Goal: Contribute content: Add original content to the website for others to see

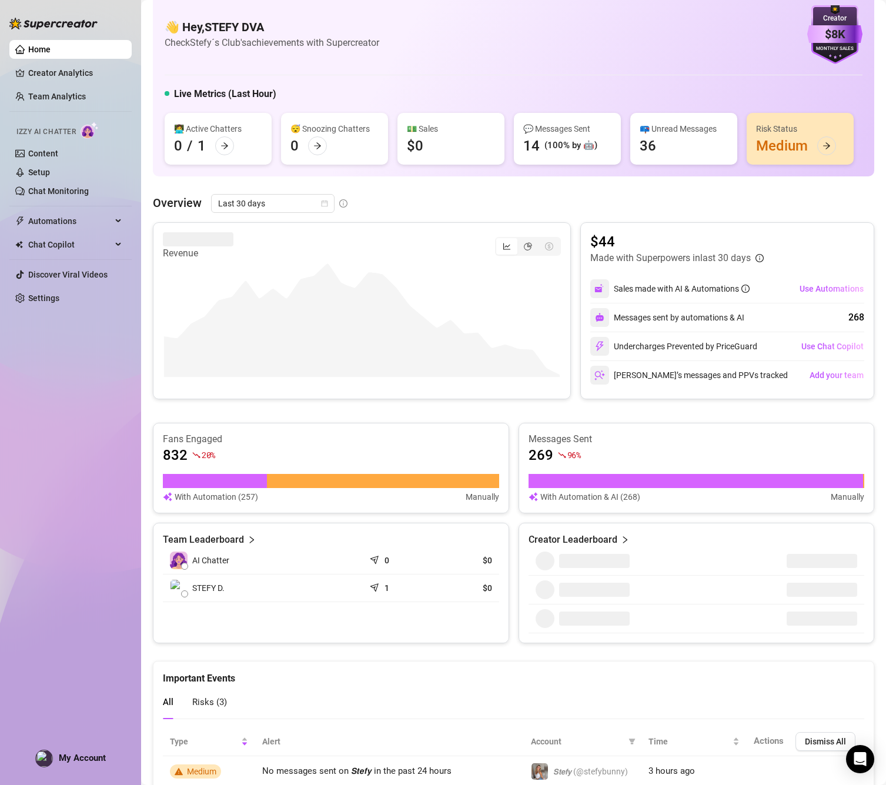
scroll to position [23, 0]
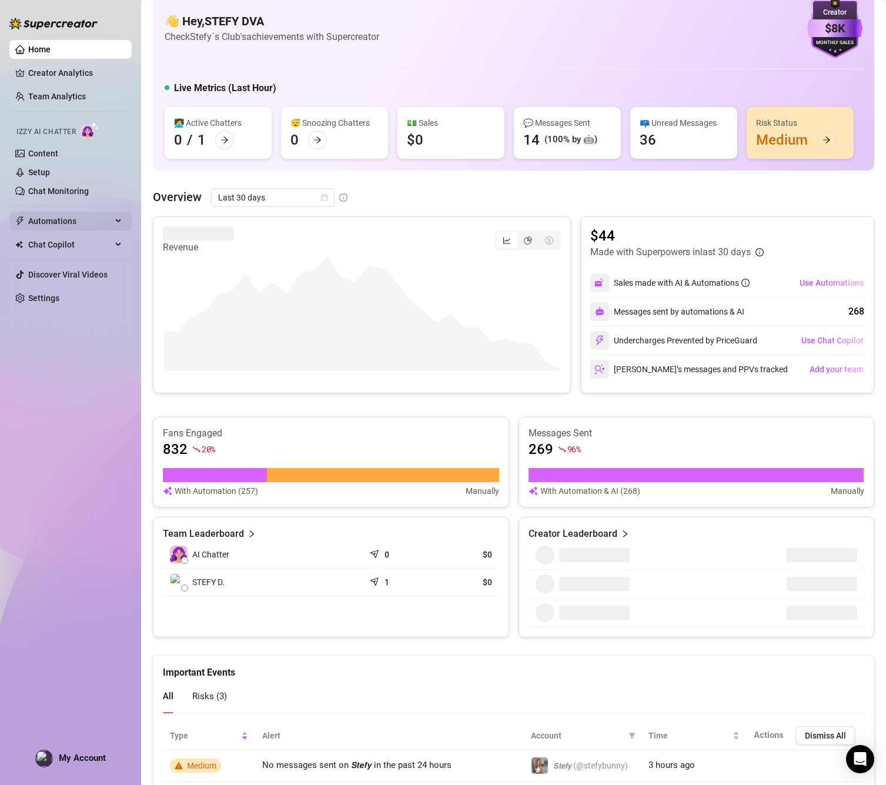
click at [49, 213] on span "Automations" at bounding box center [69, 221] width 83 height 19
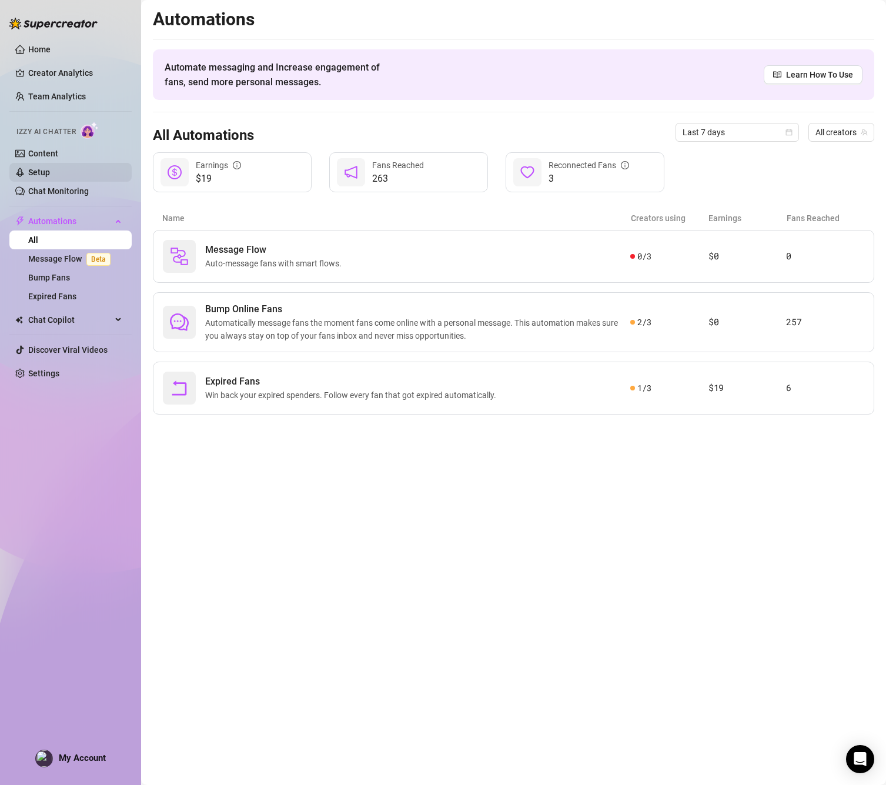
click at [38, 172] on link "Setup" at bounding box center [39, 172] width 22 height 9
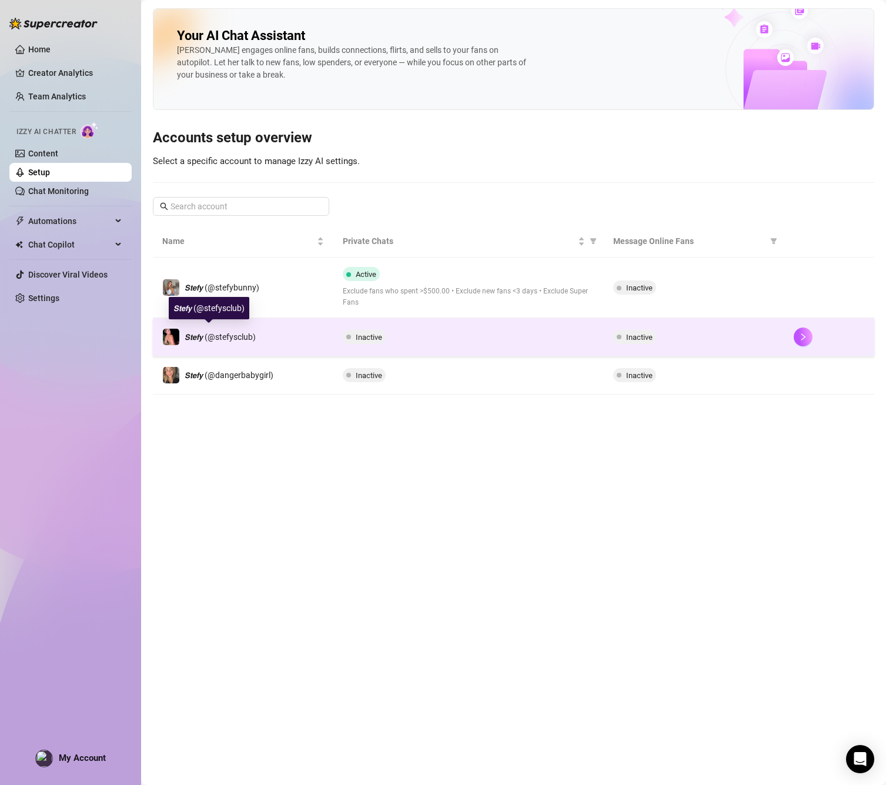
scroll to position [1, 0]
click at [222, 332] on span "𝙎𝙩𝙚𝙛𝙮 (@stefysclub)" at bounding box center [220, 336] width 71 height 9
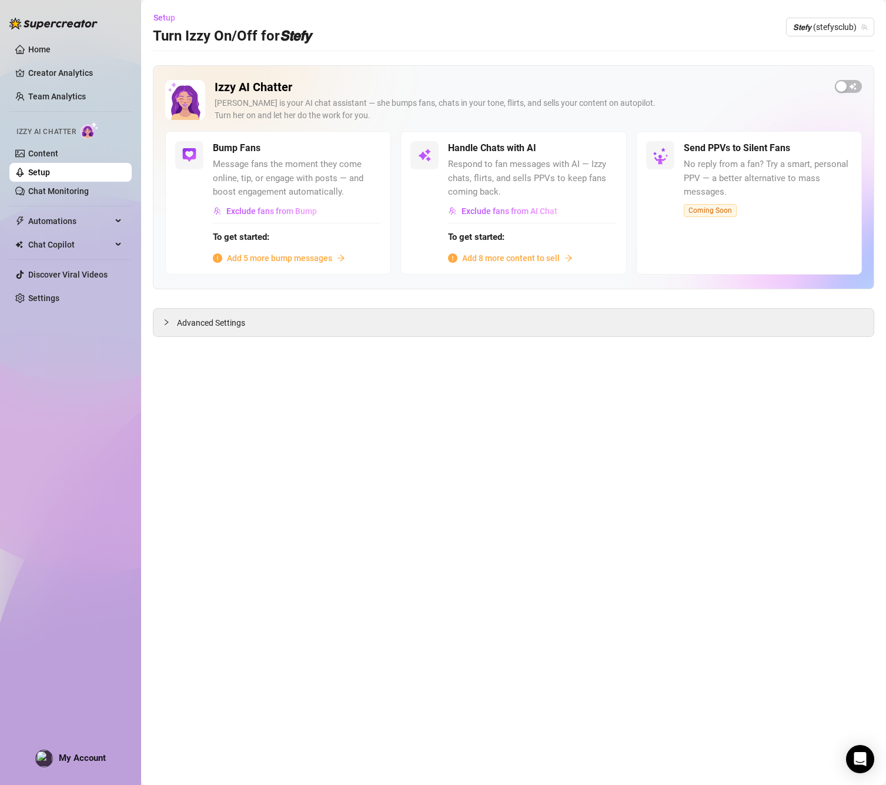
click at [487, 257] on span "Add 8 more content to sell" at bounding box center [511, 258] width 98 height 13
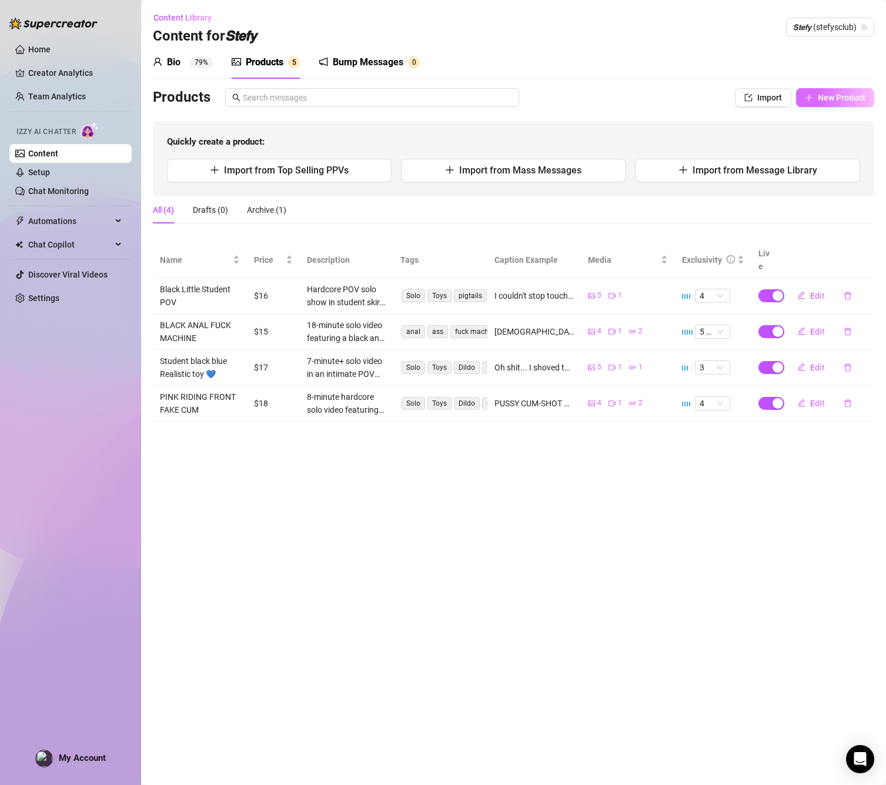
click at [822, 93] on span "New Product" at bounding box center [842, 97] width 48 height 9
type textarea "Type your message here..."
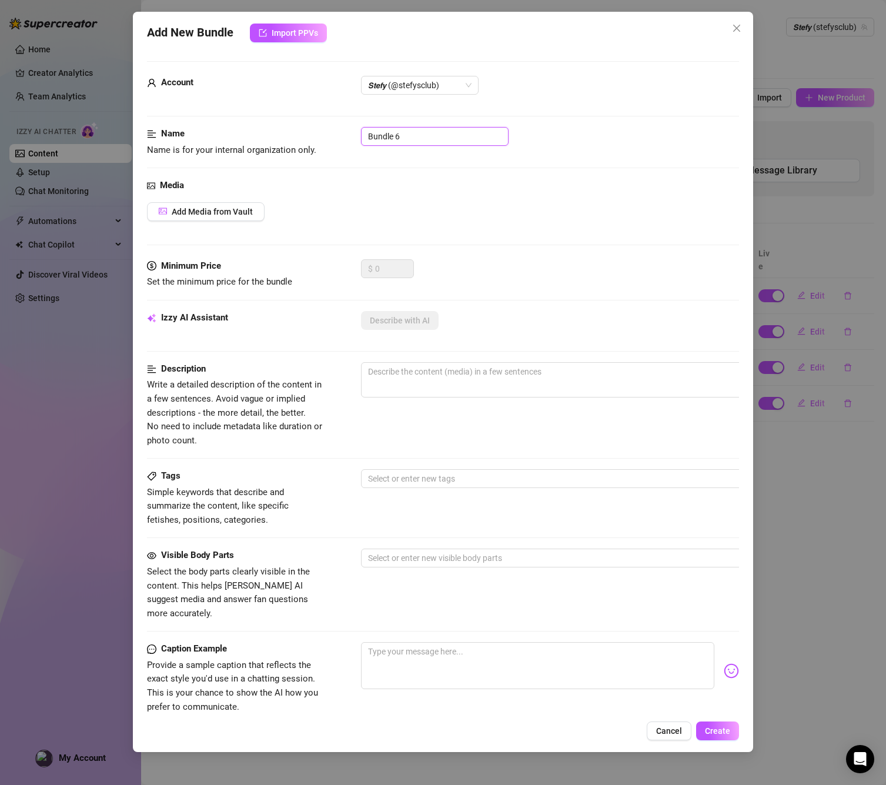
click at [422, 131] on input "Bundle 6" at bounding box center [435, 136] width 148 height 19
drag, startPoint x: 422, startPoint y: 131, endPoint x: 298, endPoint y: 130, distance: 124.1
click at [298, 130] on div "Name Name is for your internal organization only. Bundle 6" at bounding box center [443, 142] width 592 height 30
paste input "18-minute hardcore B/G sextape featuring me and a [DEMOGRAPHIC_DATA] partner tr…"
drag, startPoint x: 429, startPoint y: 139, endPoint x: 297, endPoint y: 123, distance: 133.2
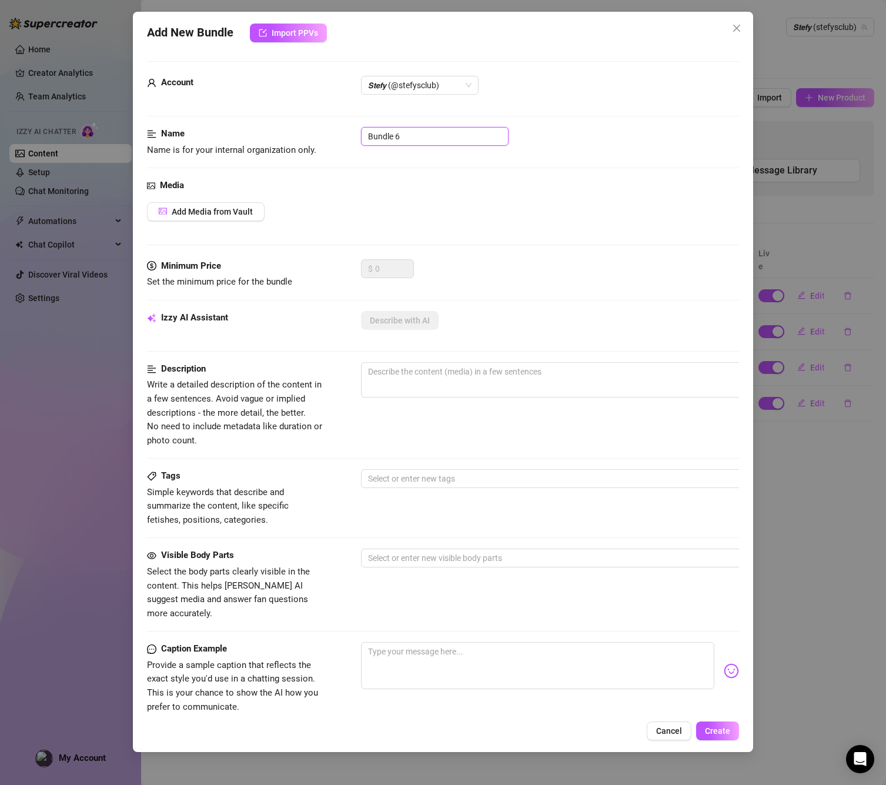
click at [297, 123] on form "Account 𝙎𝙩𝙚𝙛𝙮 (@stefysclub) Name Name is for your internal organization only. B…" at bounding box center [443, 471] width 592 height 820
paste input "PURPLE B/G DOGGY MISSIONARY CUM SHOT💜"
type input "PURPLE B/G DOGGY MISSIONARY CUM SHOT💜"
click at [189, 211] on span "Add Media from Vault" at bounding box center [212, 211] width 81 height 9
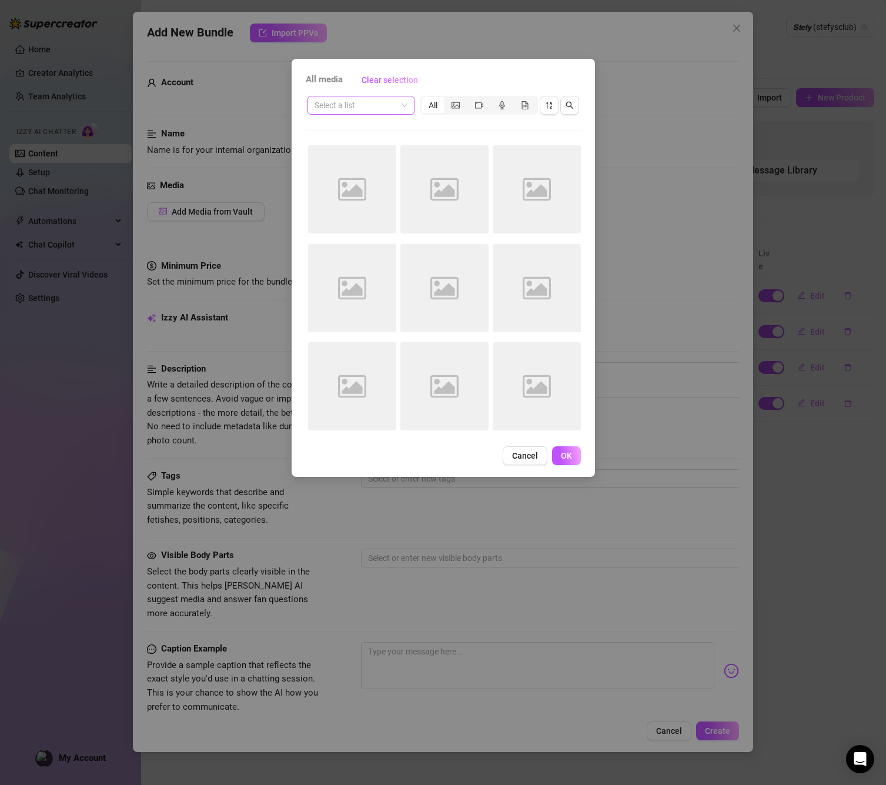
click at [374, 107] on input "search" at bounding box center [356, 105] width 82 height 18
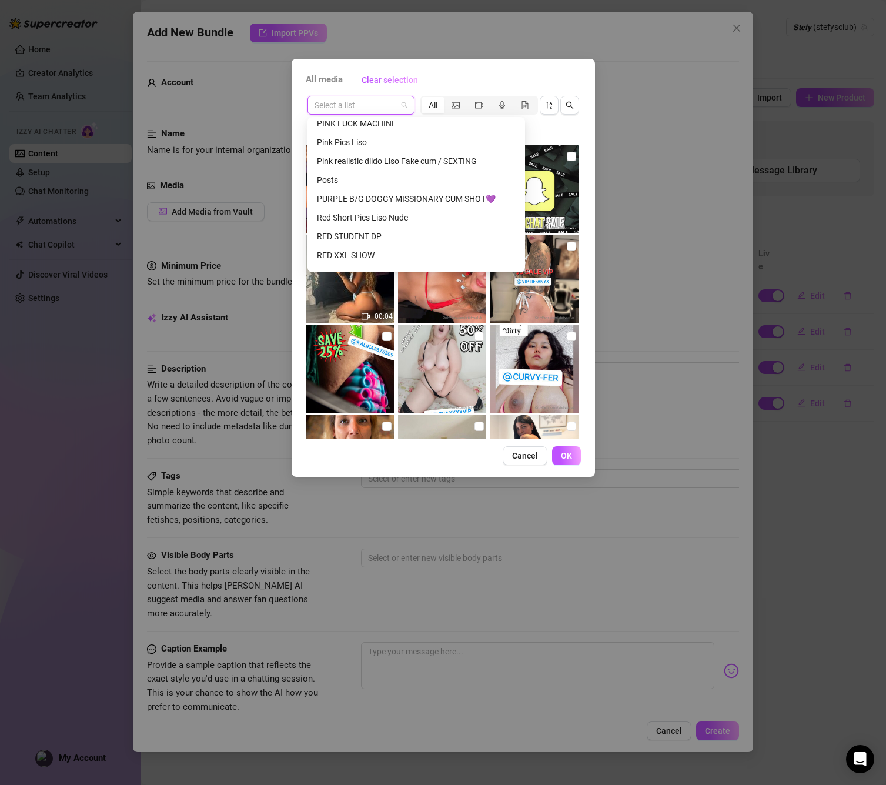
scroll to position [514, 0]
click at [429, 198] on div "PURPLE B/G DOGGY MISSIONARY CUM SHOT💜" at bounding box center [416, 198] width 199 height 13
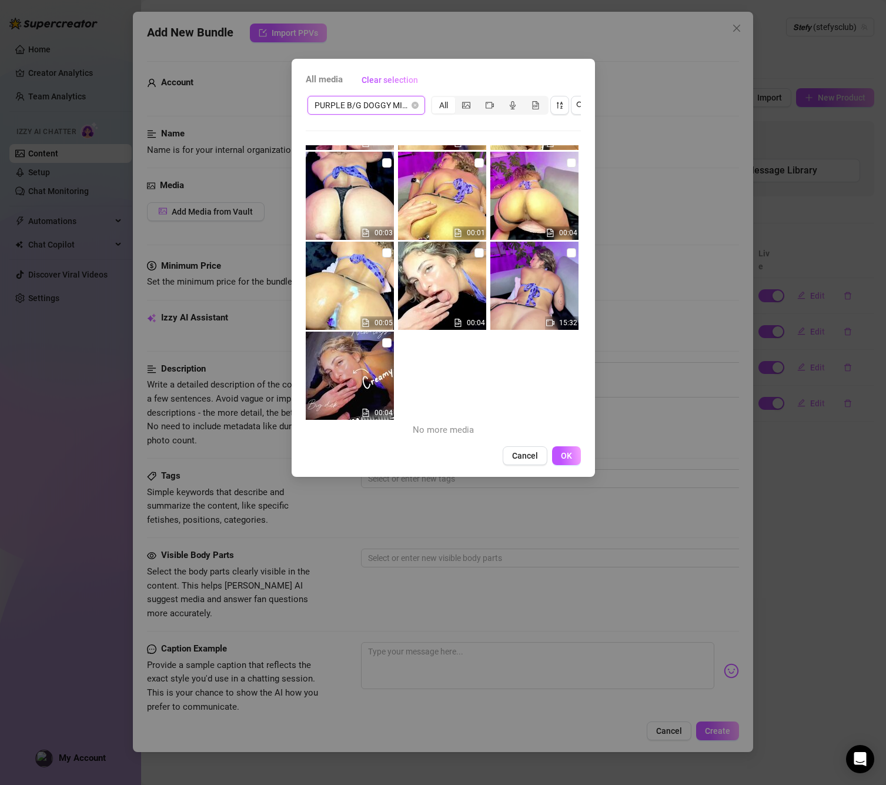
scroll to position [803, 0]
click at [390, 345] on span at bounding box center [386, 342] width 9 height 9
click at [390, 345] on input "checkbox" at bounding box center [386, 342] width 9 height 9
checkbox input "true"
click at [561, 256] on img at bounding box center [534, 286] width 88 height 88
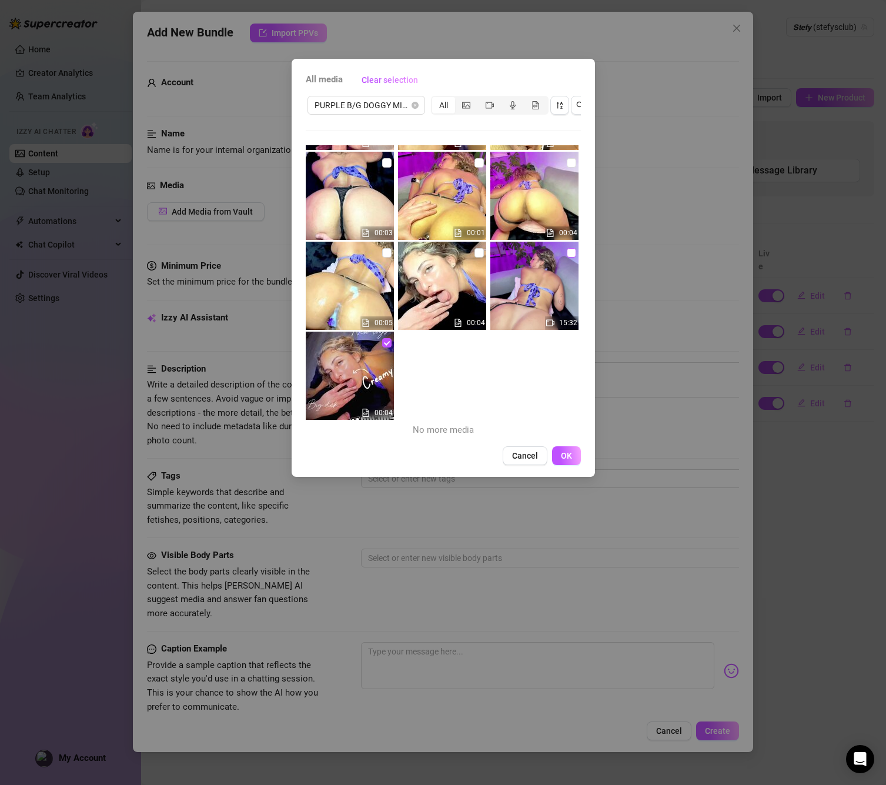
click at [567, 253] on input "checkbox" at bounding box center [571, 252] width 9 height 9
checkbox input "true"
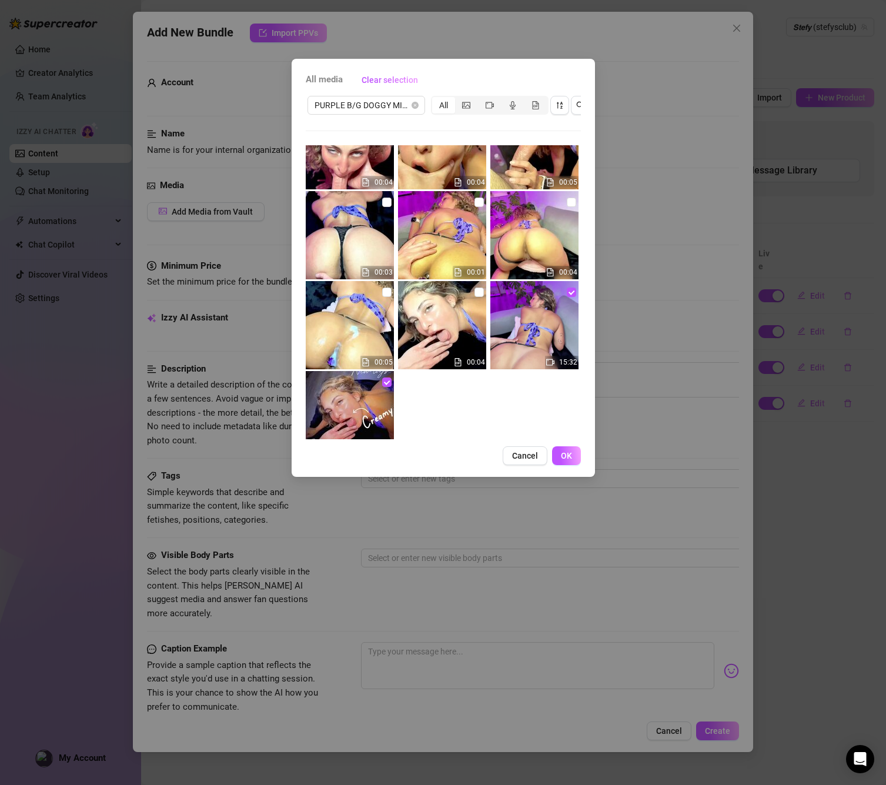
scroll to position [756, 0]
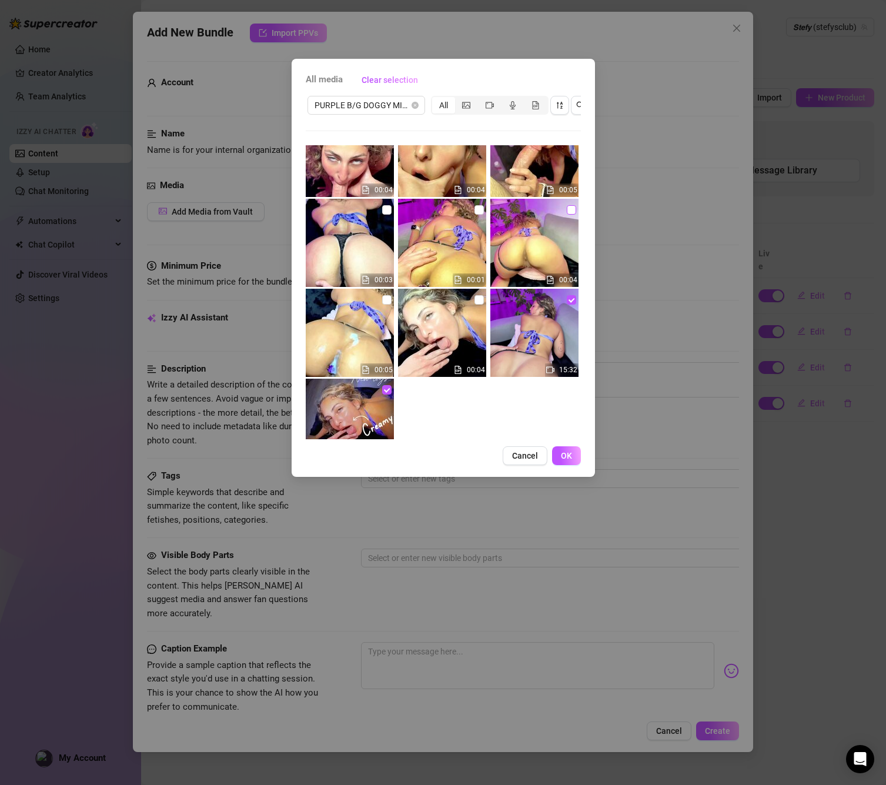
click at [570, 208] on input "checkbox" at bounding box center [571, 209] width 9 height 9
checkbox input "true"
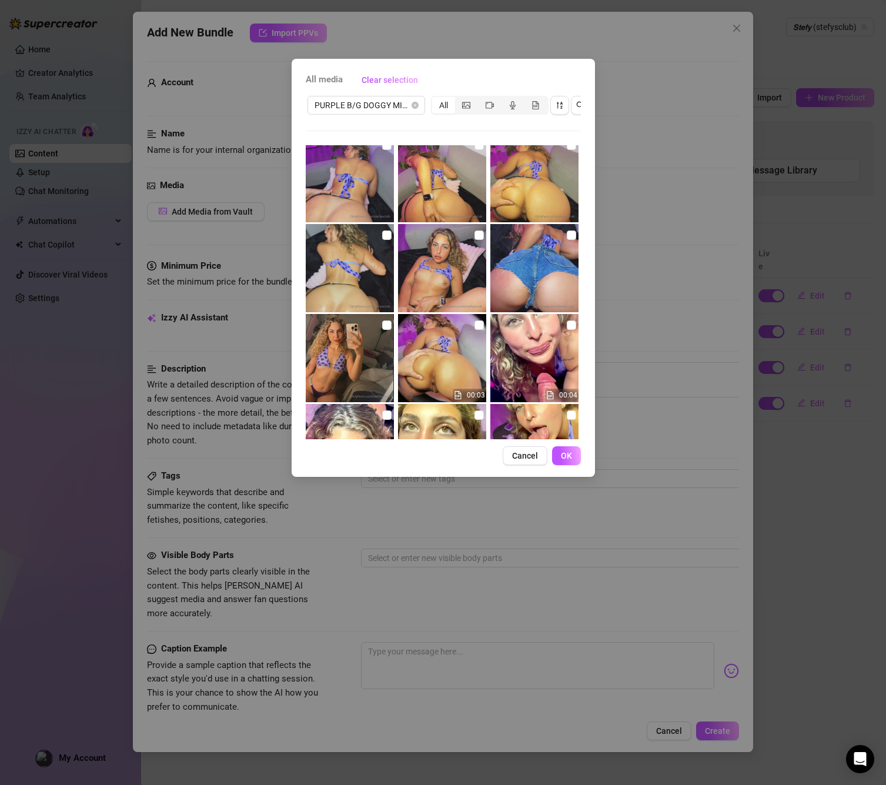
scroll to position [457, 0]
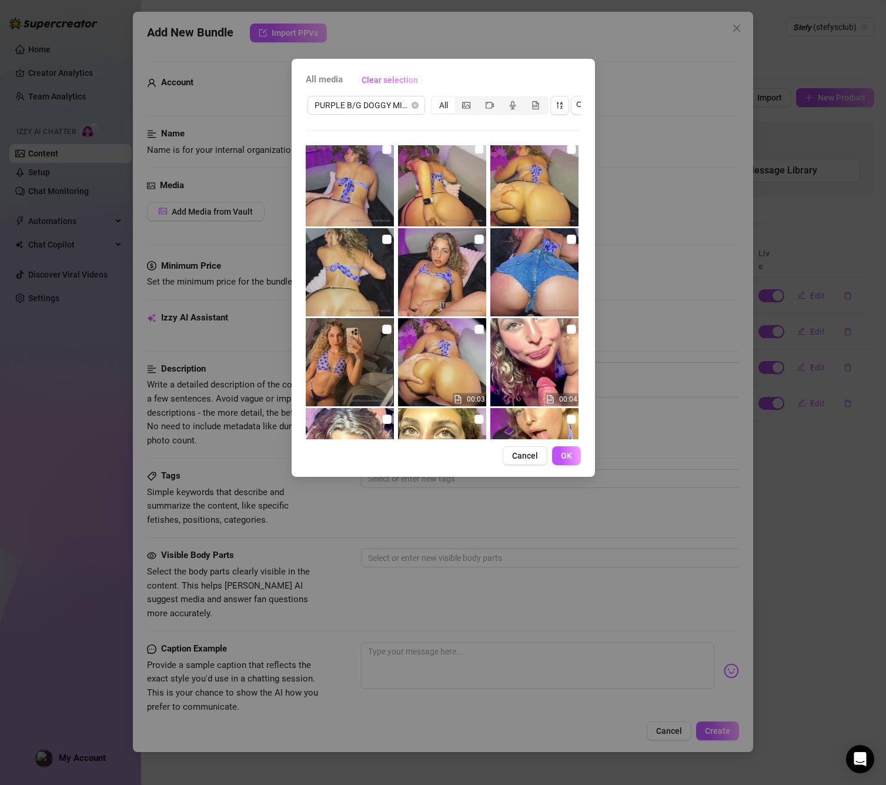
click at [485, 238] on img at bounding box center [442, 272] width 88 height 88
click at [480, 239] on input "checkbox" at bounding box center [478, 239] width 9 height 9
checkbox input "true"
click at [389, 240] on span at bounding box center [386, 239] width 9 height 9
click at [389, 240] on input "checkbox" at bounding box center [386, 239] width 9 height 9
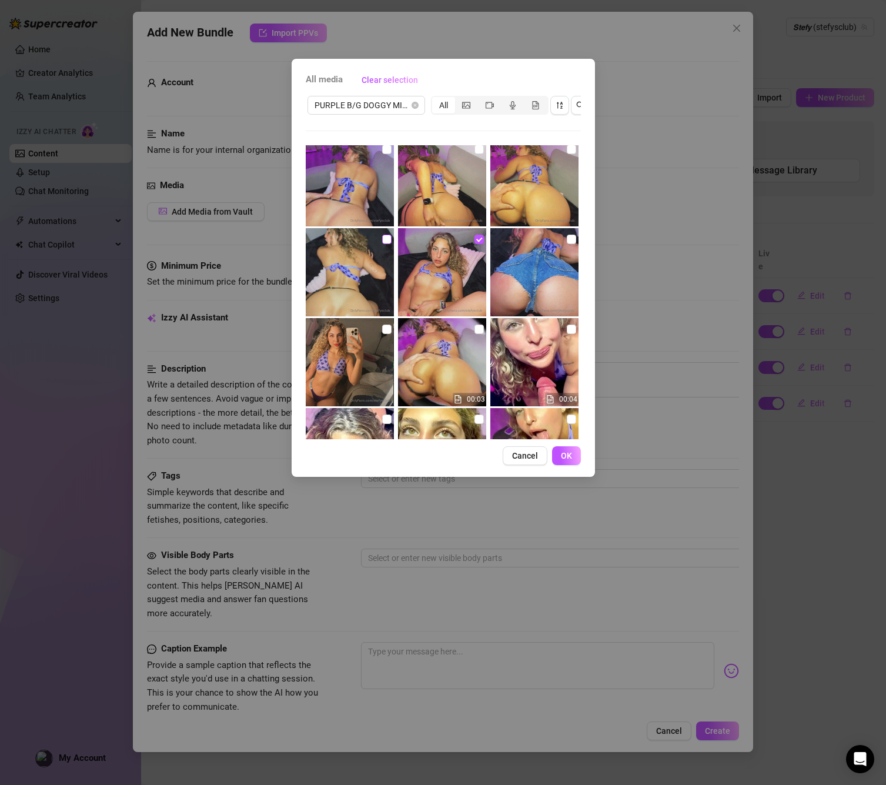
checkbox input "true"
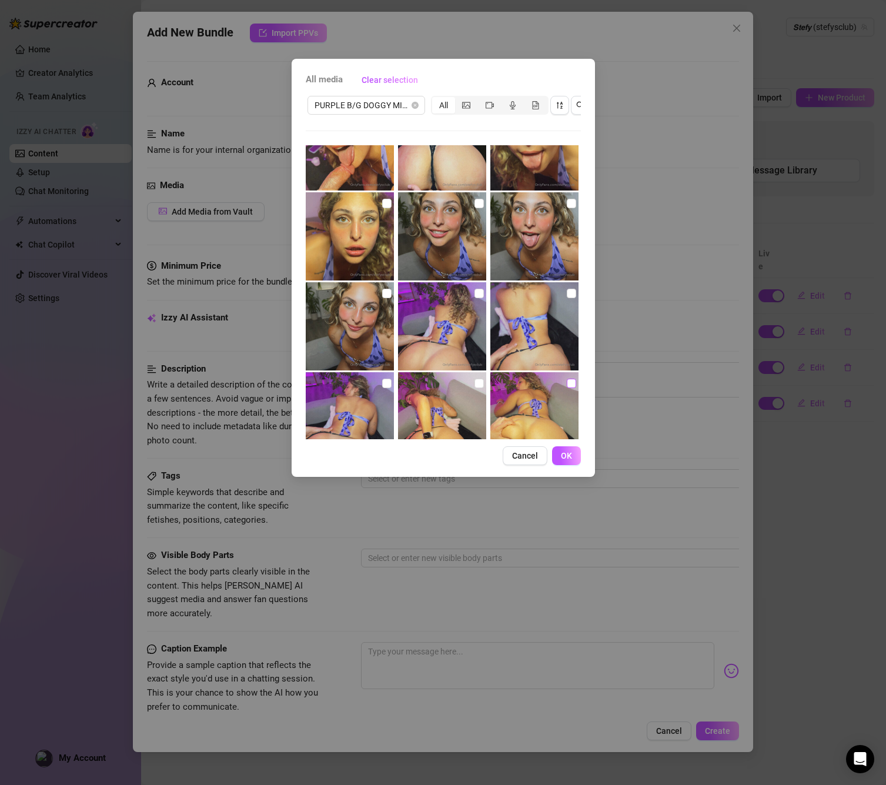
click at [567, 382] on input "checkbox" at bounding box center [571, 383] width 9 height 9
checkbox input "true"
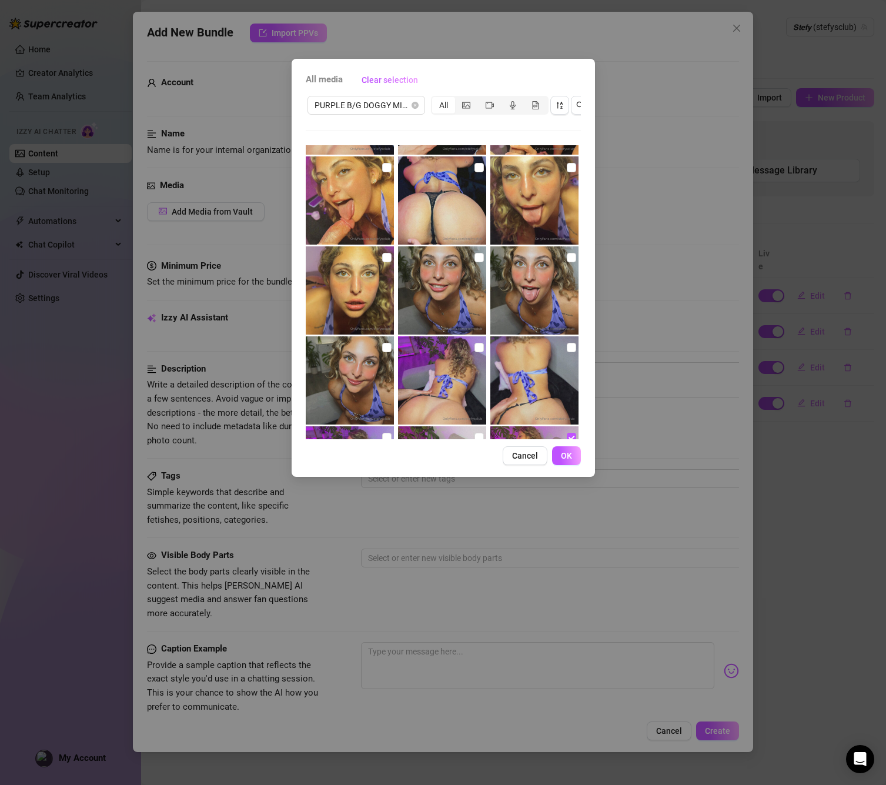
scroll to position [168, 0]
click at [564, 255] on img at bounding box center [534, 292] width 88 height 88
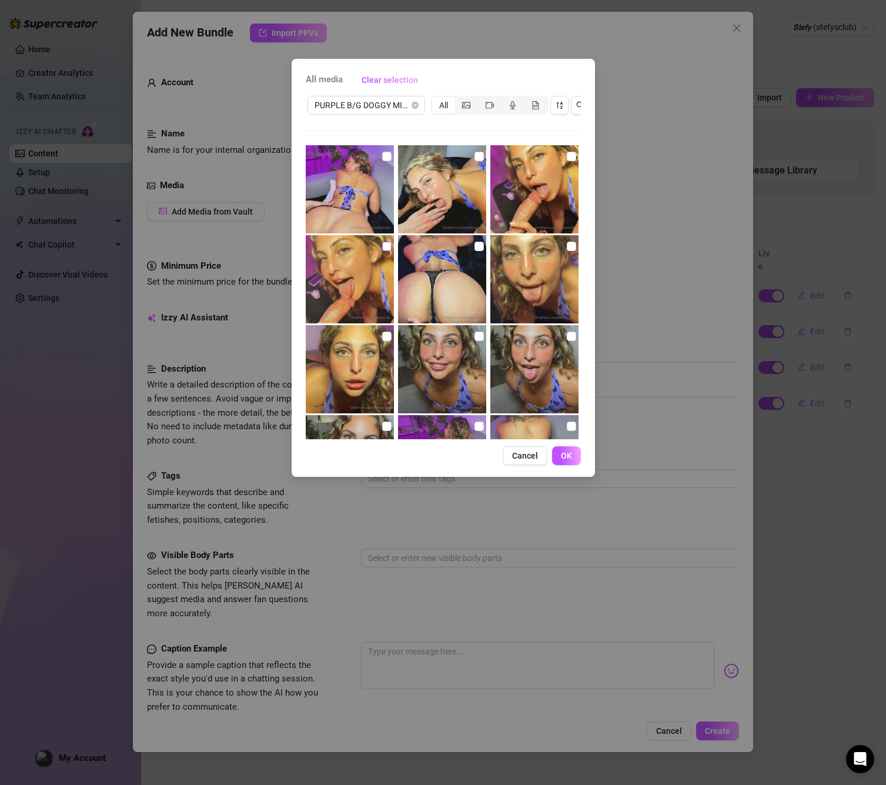
click at [384, 245] on input "checkbox" at bounding box center [386, 246] width 9 height 9
checkbox input "true"
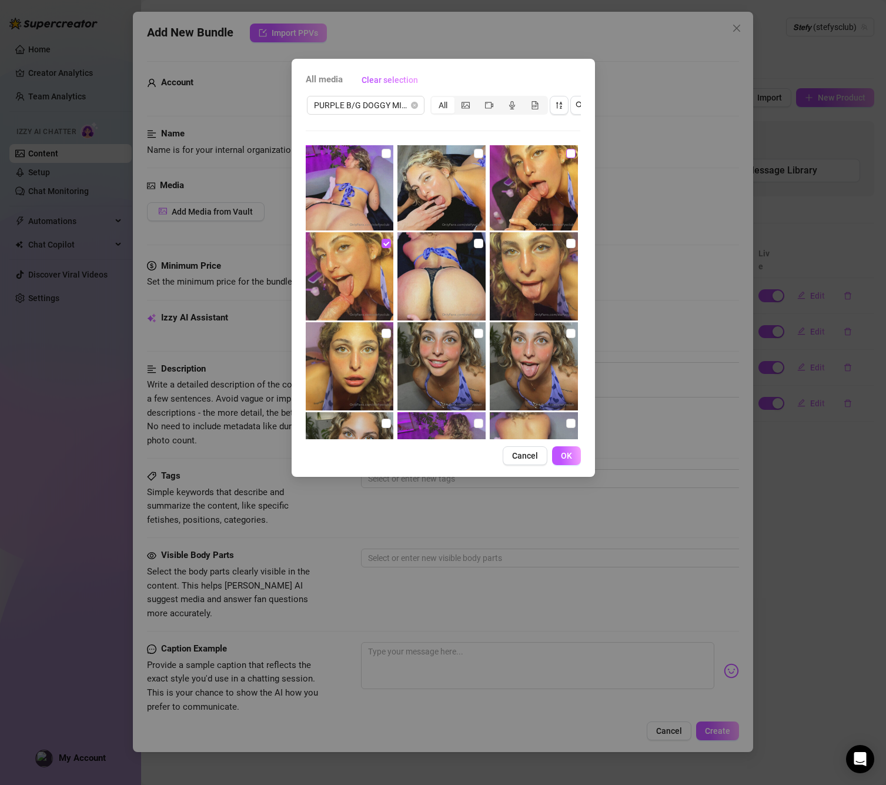
click at [566, 156] on span at bounding box center [570, 153] width 9 height 9
click at [566, 156] on input "checkbox" at bounding box center [570, 153] width 9 height 9
checkbox input "true"
click at [477, 155] on input "checkbox" at bounding box center [477, 152] width 9 height 9
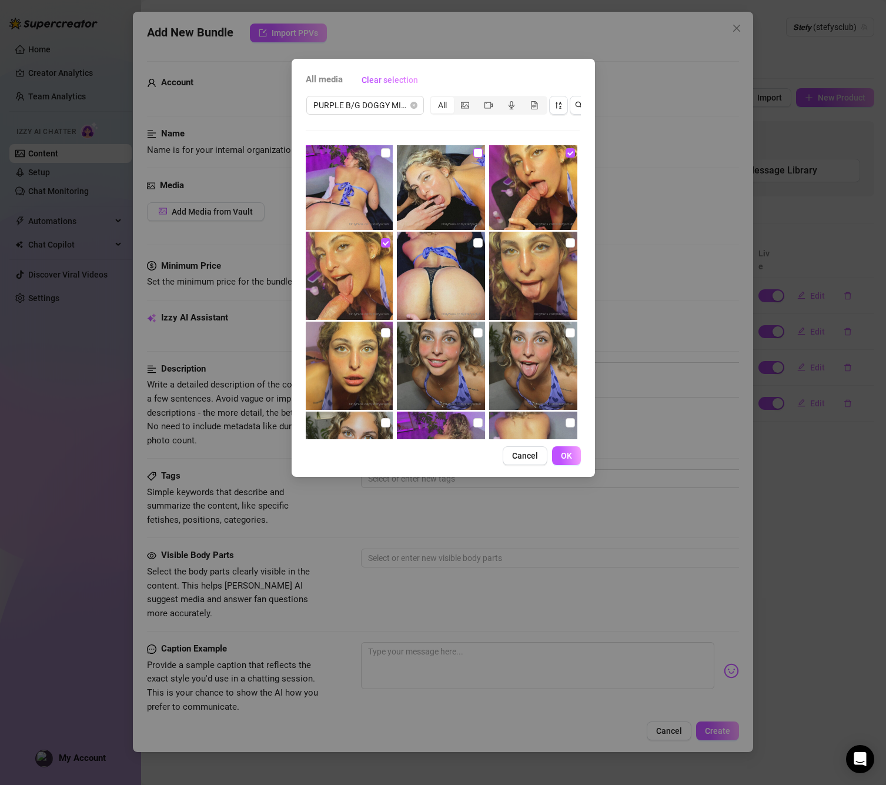
checkbox input "true"
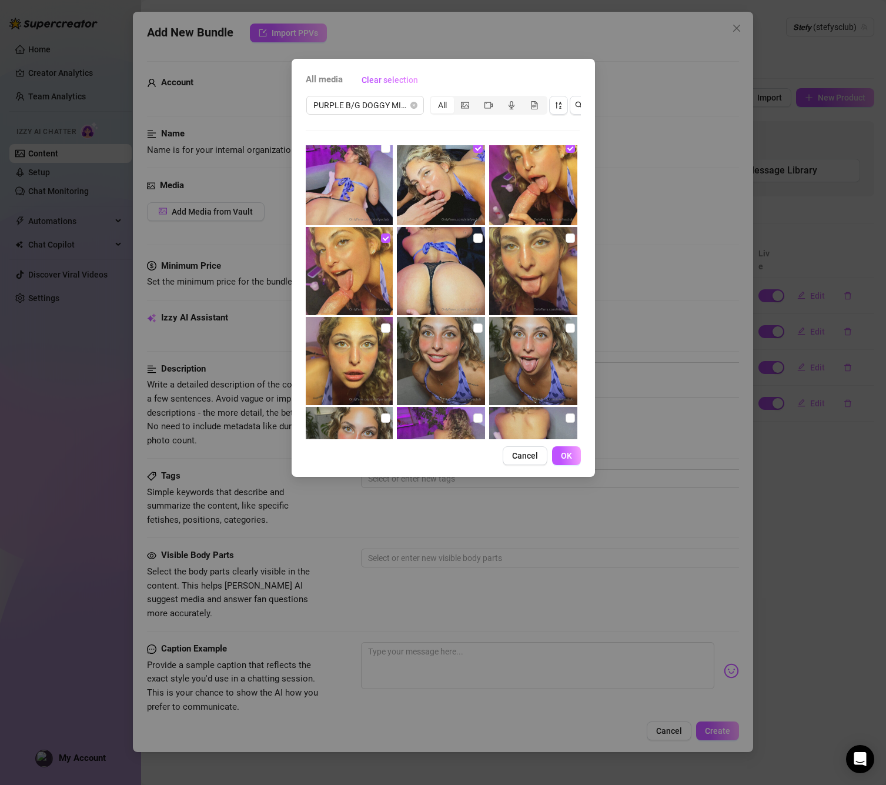
scroll to position [0, 0]
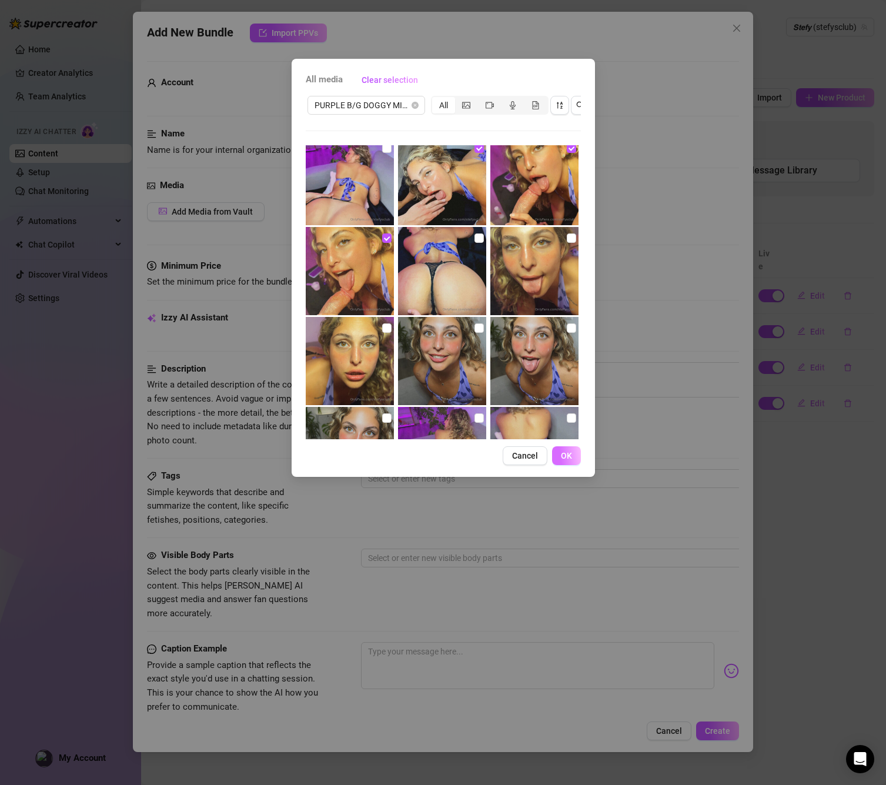
click at [563, 463] on button "OK" at bounding box center [566, 455] width 29 height 19
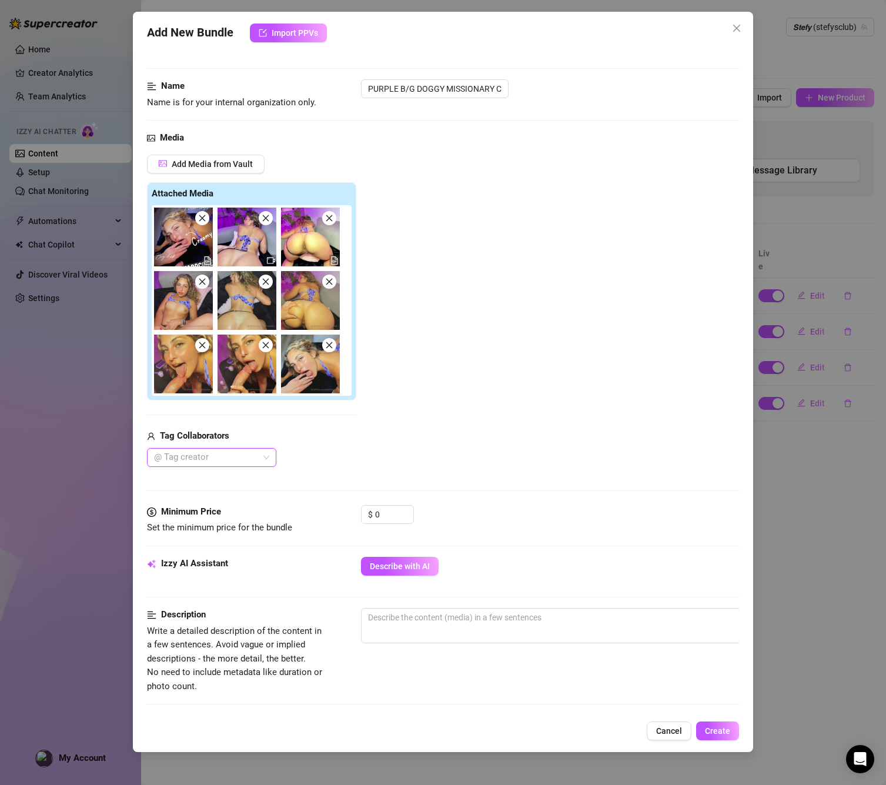
scroll to position [63, 0]
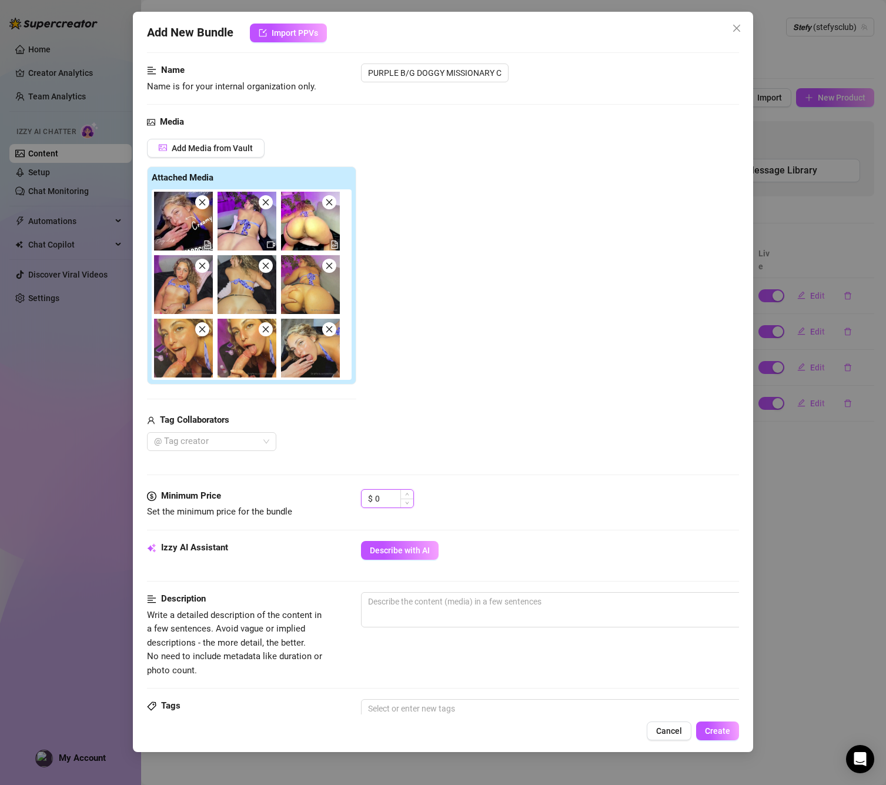
click at [377, 504] on input "0" at bounding box center [394, 499] width 38 height 18
drag, startPoint x: 353, startPoint y: 497, endPoint x: 347, endPoint y: 493, distance: 7.4
click at [347, 493] on div "Minimum Price Set the minimum price for the bundle $ 0" at bounding box center [443, 504] width 592 height 30
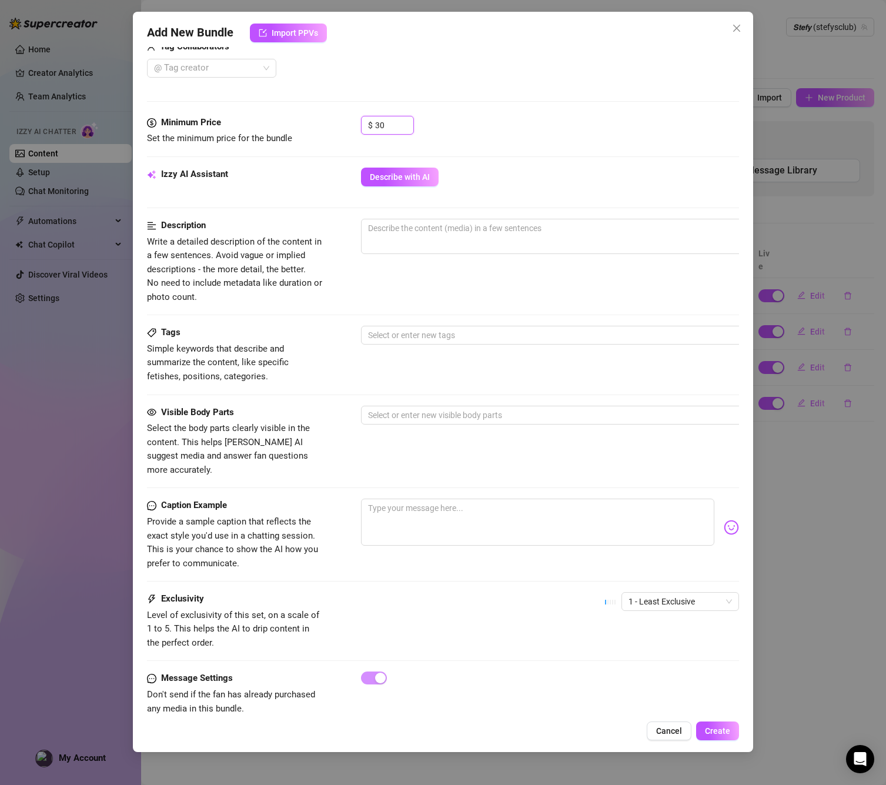
scroll to position [436, 0]
click at [655, 593] on span "1 - Least Exclusive" at bounding box center [679, 602] width 103 height 18
type input "30"
click at [664, 677] on div "5 - Most Exclusive 🔥" at bounding box center [680, 680] width 99 height 13
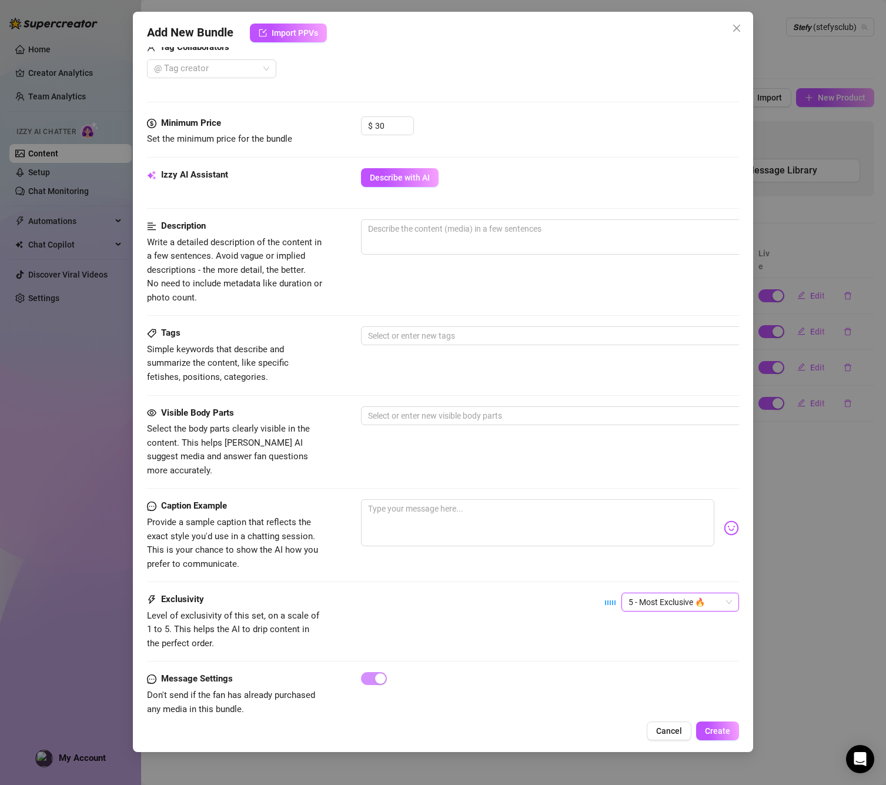
scroll to position [0, 0]
click at [721, 731] on span "Create" at bounding box center [717, 730] width 25 height 9
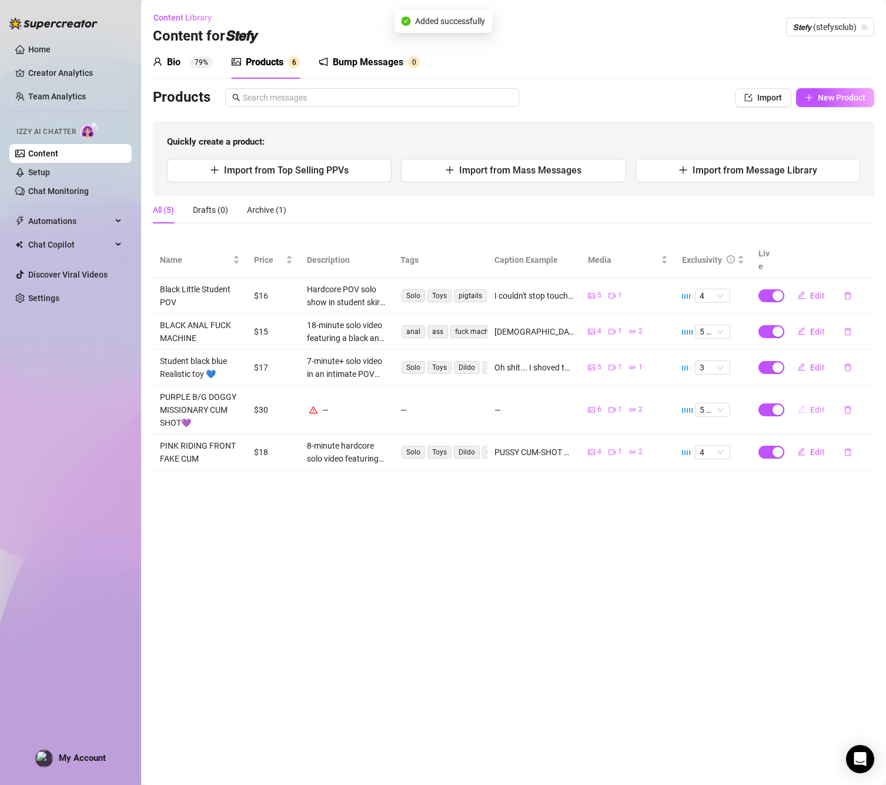
click at [816, 405] on span "Edit" at bounding box center [817, 409] width 15 height 9
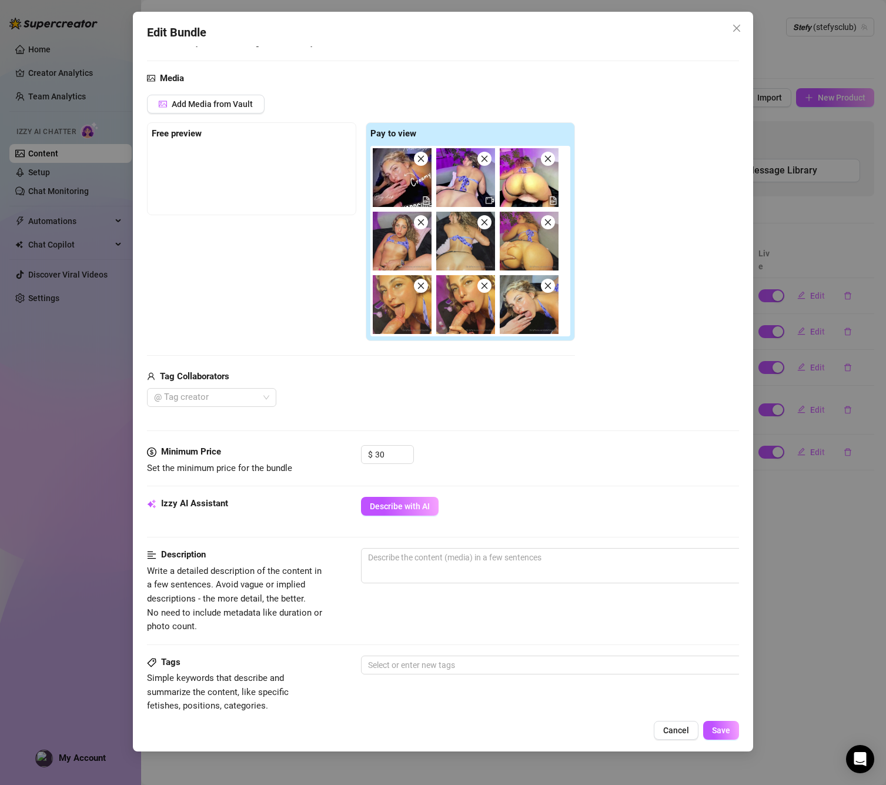
scroll to position [108, 0]
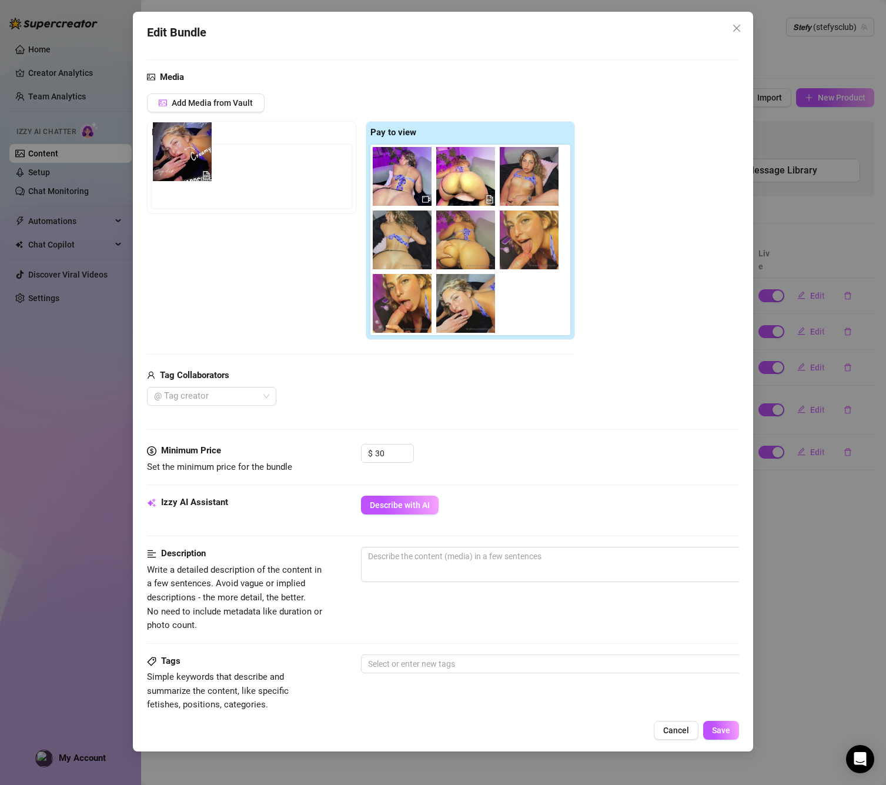
drag, startPoint x: 376, startPoint y: 169, endPoint x: 145, endPoint y: 145, distance: 232.9
click at [145, 145] on div "Edit Bundle Account 𝙎𝙩𝙚𝙛𝙮 (@stefysclub) Name Name is for your internal organiza…" at bounding box center [443, 382] width 620 height 740
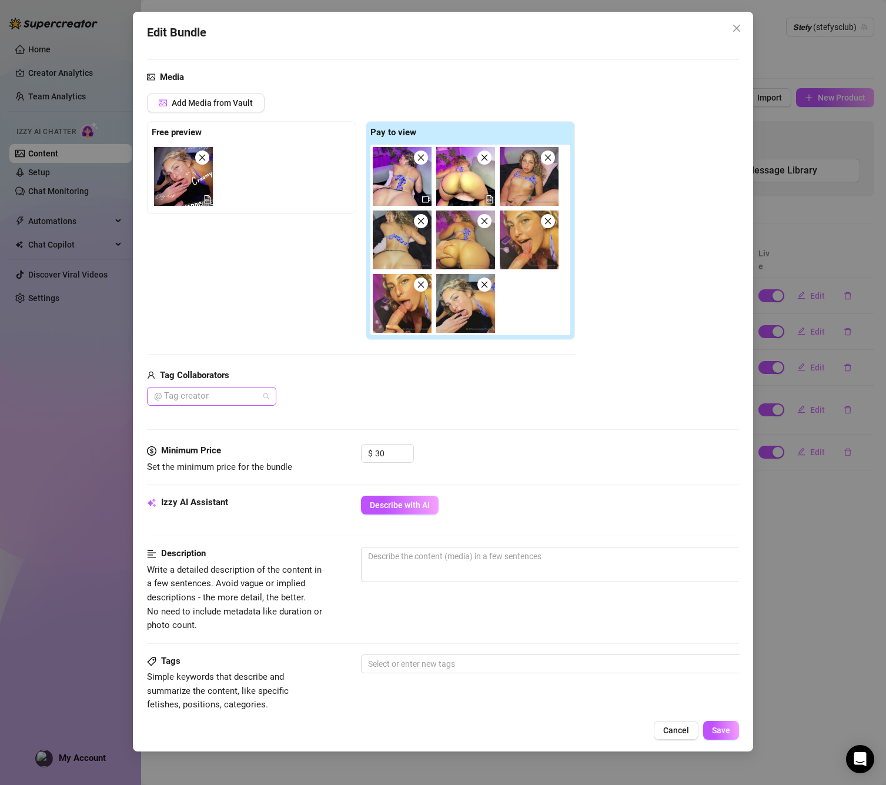
click at [199, 389] on div at bounding box center [205, 396] width 112 height 16
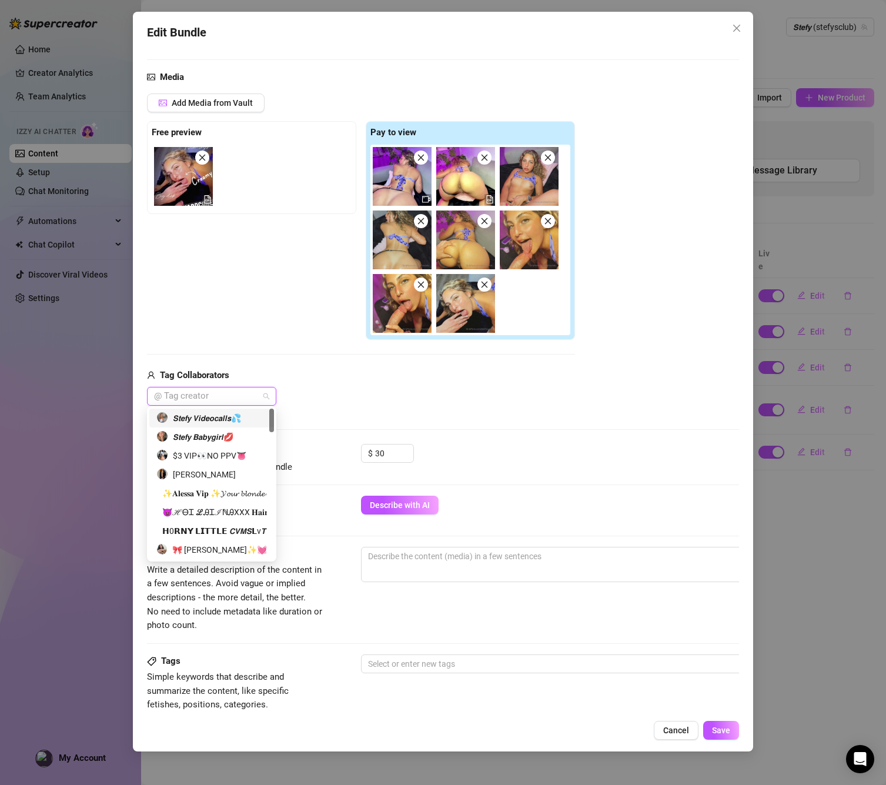
click at [205, 419] on div "𝙎𝙩𝙚𝙛𝙮 𝙑𝙞𝙙𝙚𝙤𝙘𝙖𝙡𝙡𝙨💦" at bounding box center [211, 418] width 111 height 13
click at [447, 555] on textarea at bounding box center [567, 556] width 410 height 18
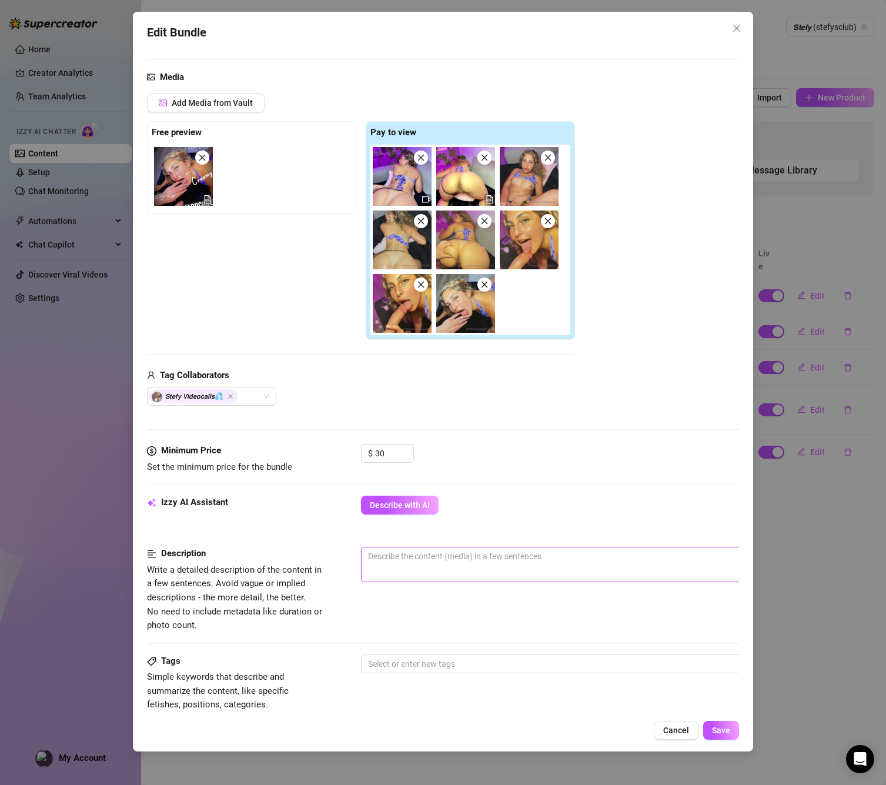
paste textarea "18-minute hardcore B/G sextape featuring me and a [DEMOGRAPHIC_DATA] partner tr…"
type textarea "18-minute hardcore B/G sextape featuring me and a [DEMOGRAPHIC_DATA] partner tr…"
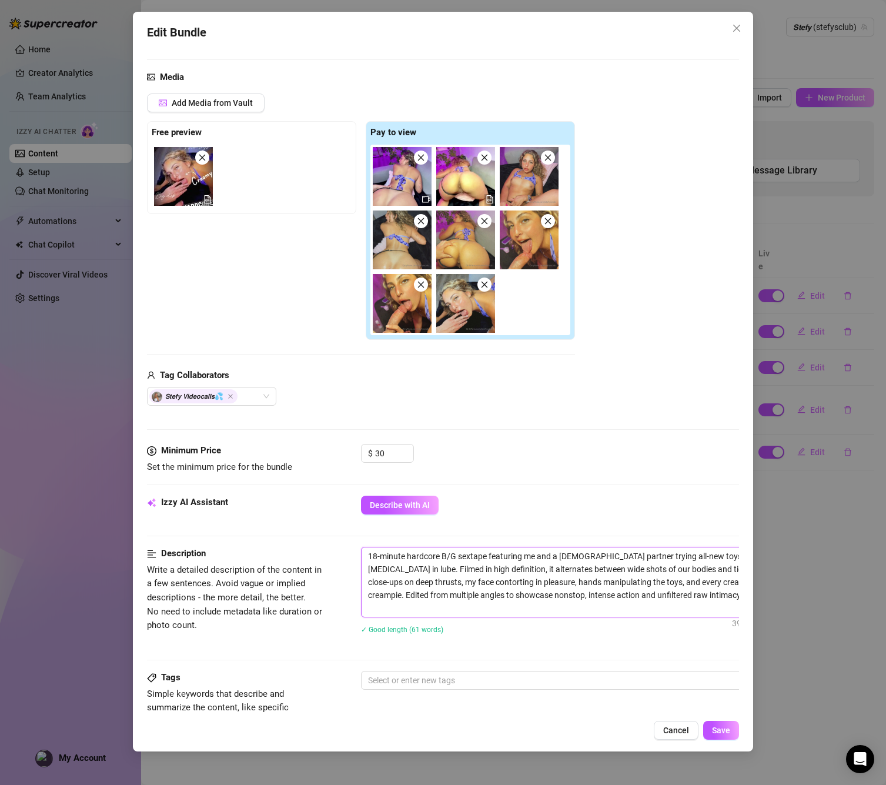
scroll to position [0, 0]
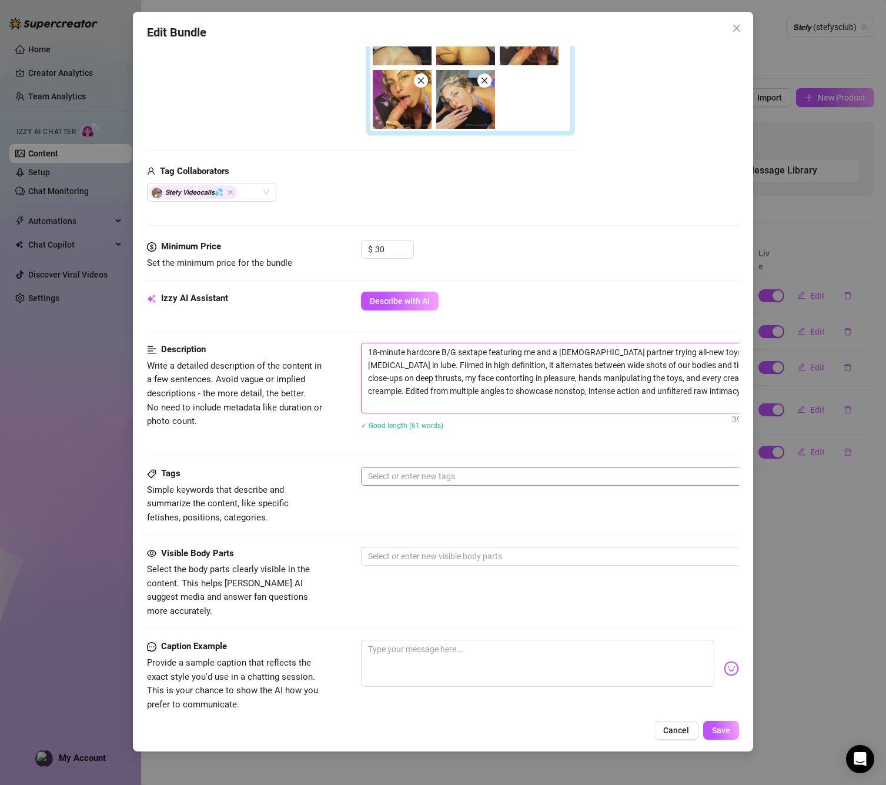
click at [402, 477] on div at bounding box center [560, 476] width 394 height 16
type textarea "18-minute hardcore B/G sextape featuring me and a [DEMOGRAPHIC_DATA] partner tr…"
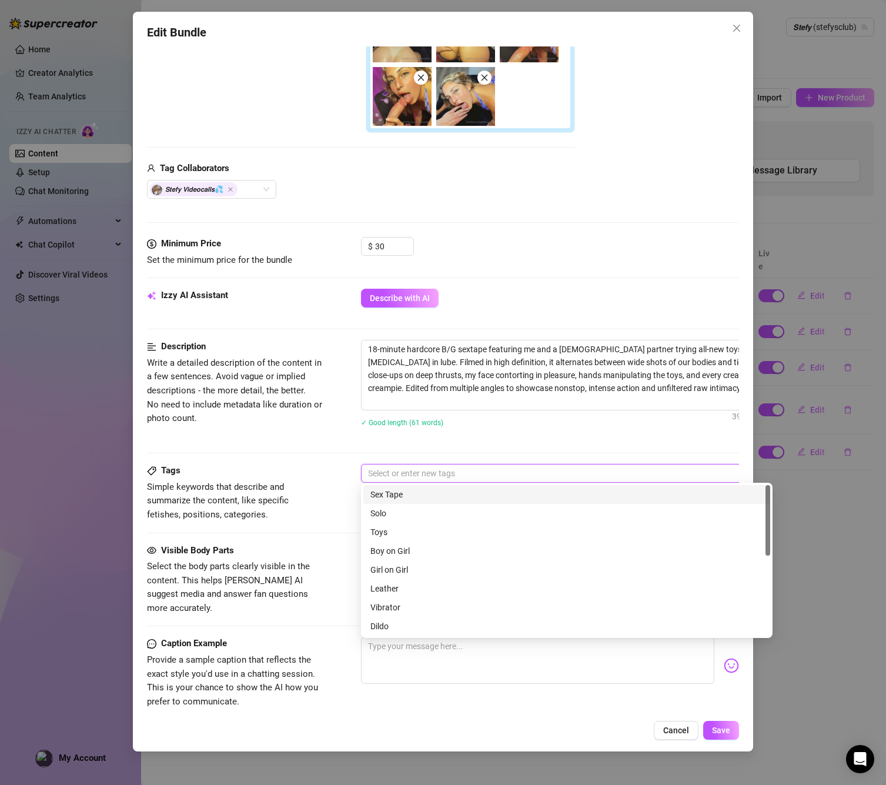
click at [399, 497] on div "Sex Tape" at bounding box center [566, 494] width 393 height 13
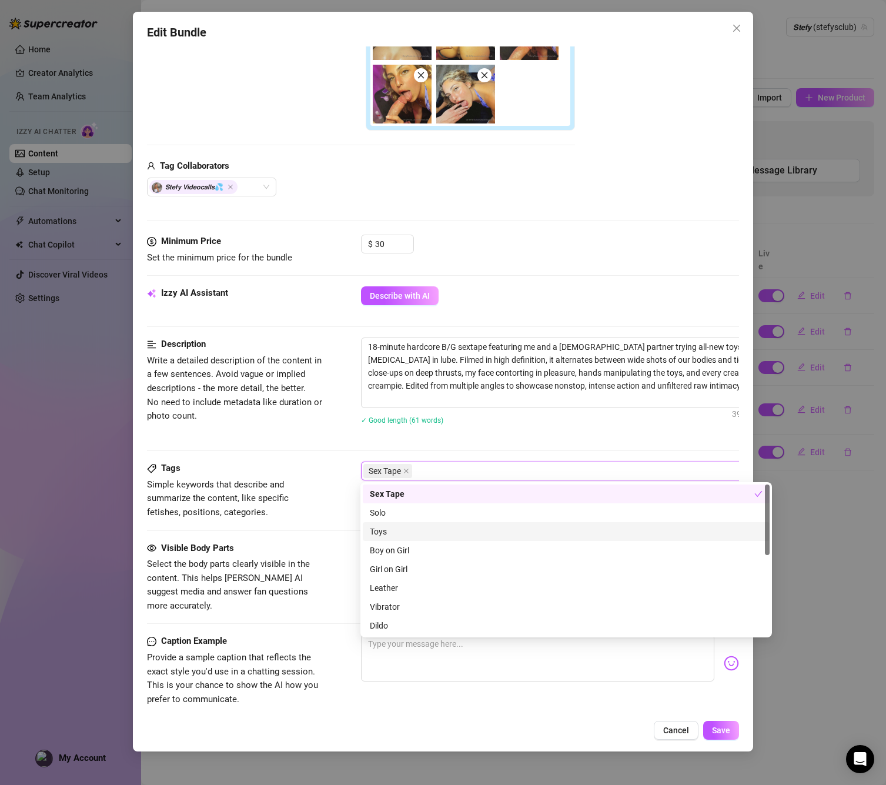
click at [390, 529] on div "Toys" at bounding box center [566, 531] width 393 height 13
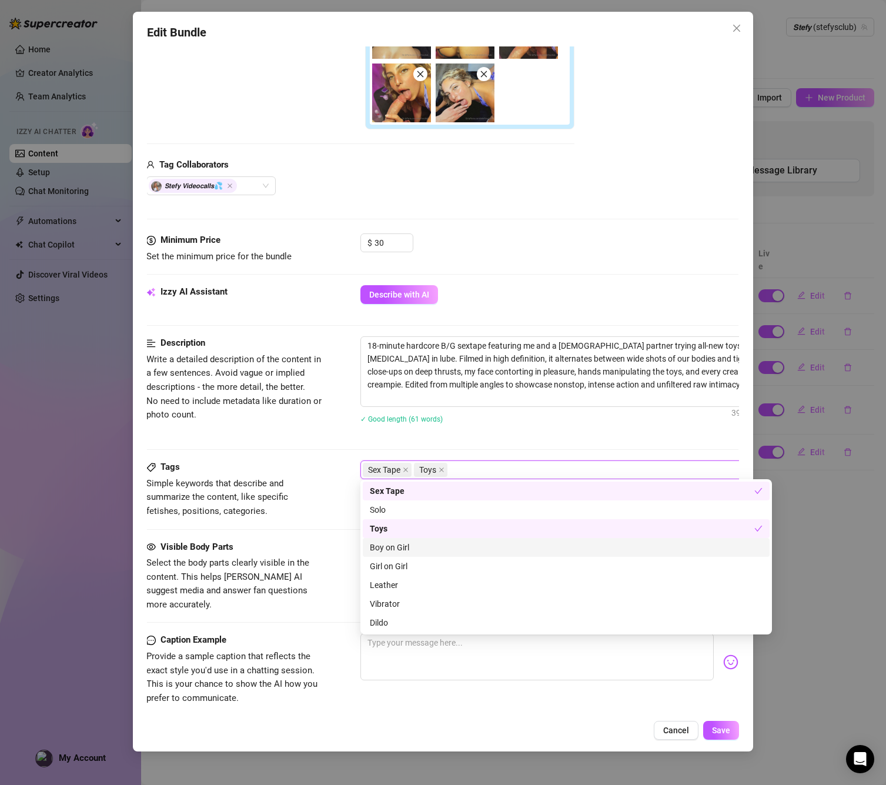
click at [407, 550] on div "Boy on Girl" at bounding box center [566, 547] width 393 height 13
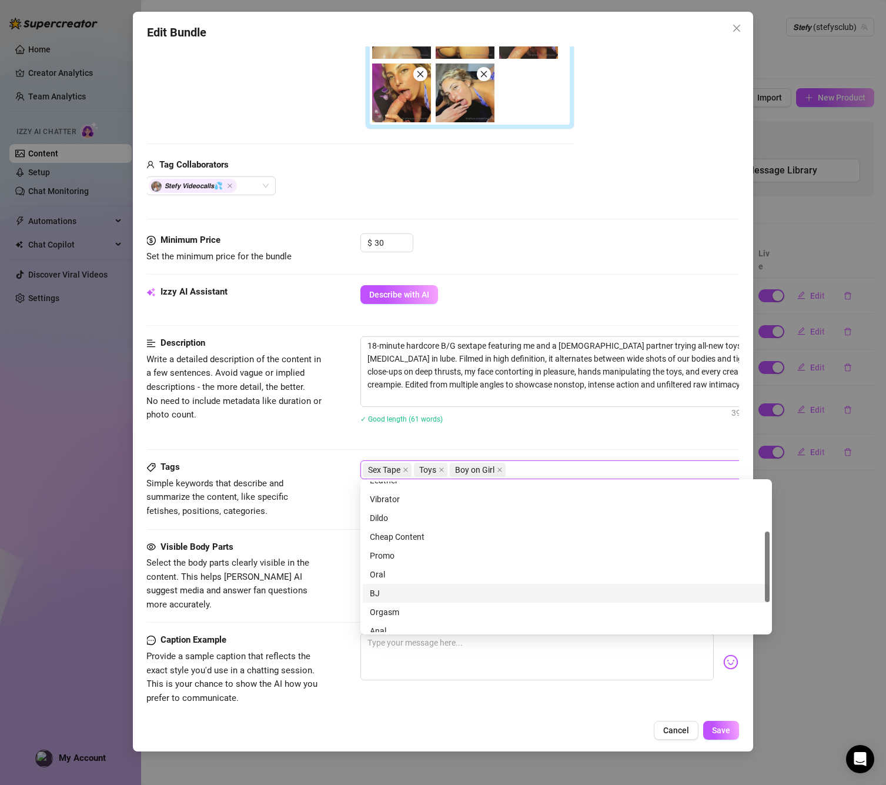
scroll to position [106, 0]
click at [378, 594] on div "BJ" at bounding box center [566, 592] width 393 height 13
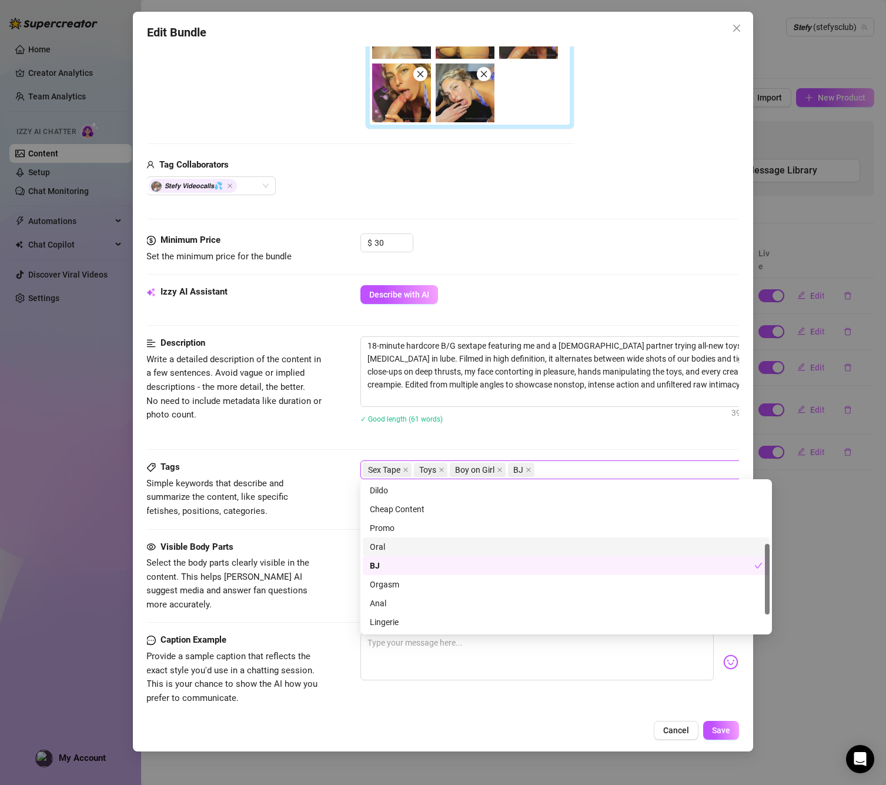
click at [382, 545] on div "Oral" at bounding box center [566, 546] width 393 height 13
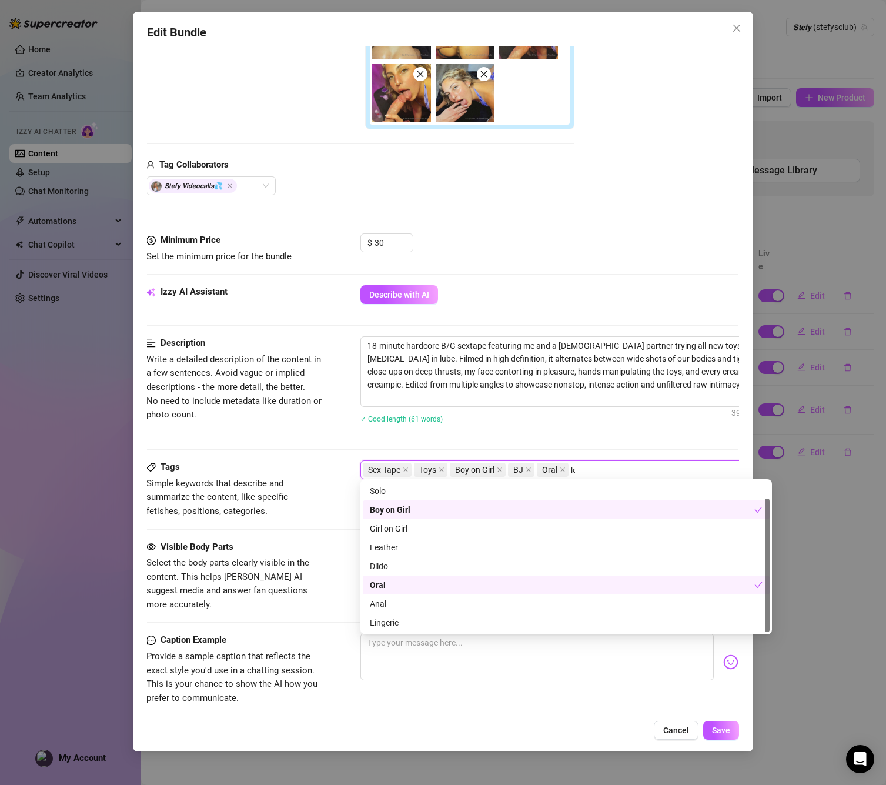
scroll to position [0, 0]
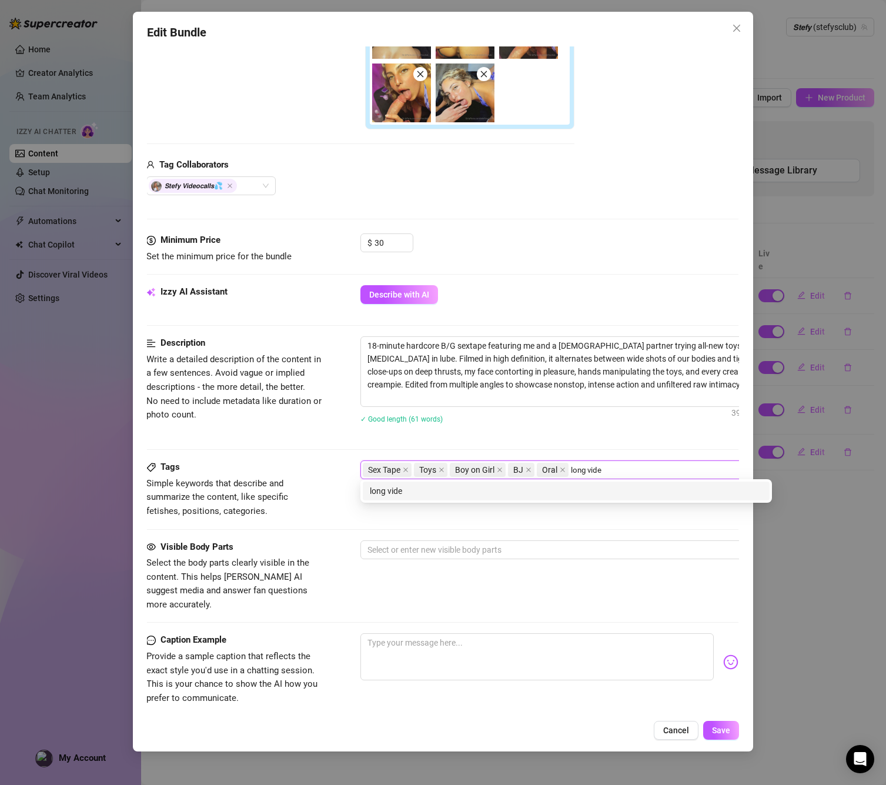
type input "long video"
type input "b/g"
type input "cum shot"
type input "doggy"
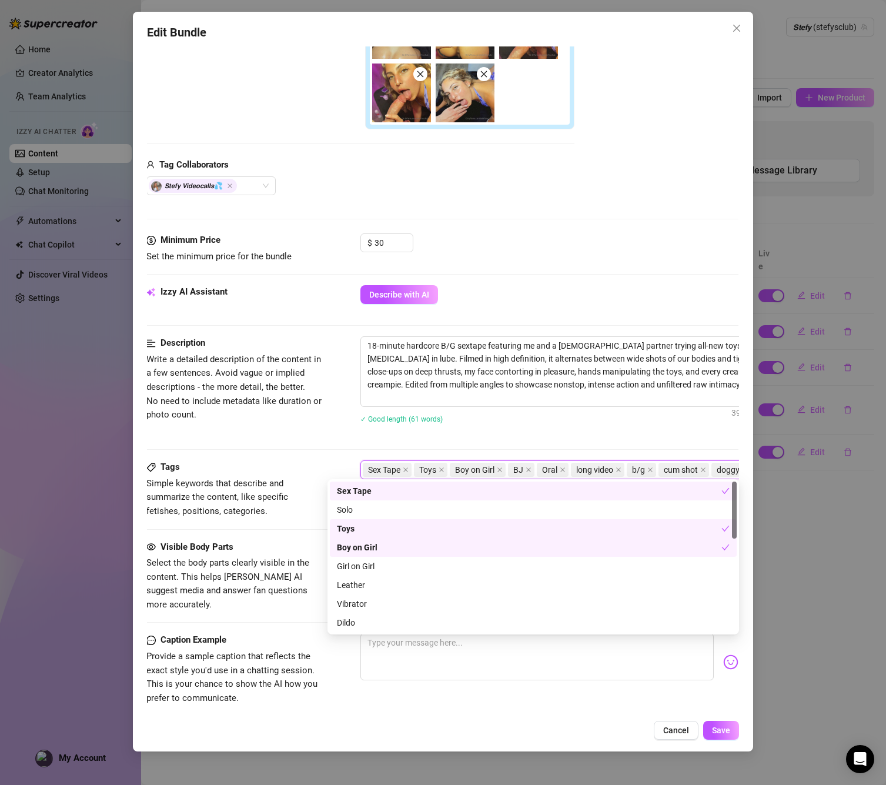
scroll to position [319, 34]
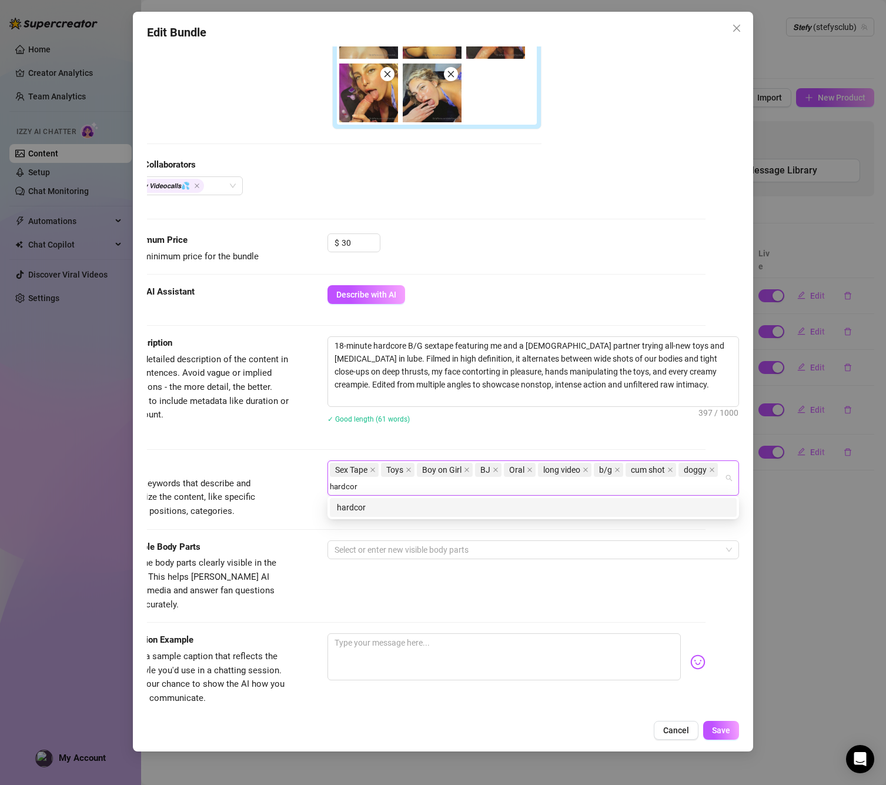
type input "hardcore"
type input "missionary"
type input "blowjob"
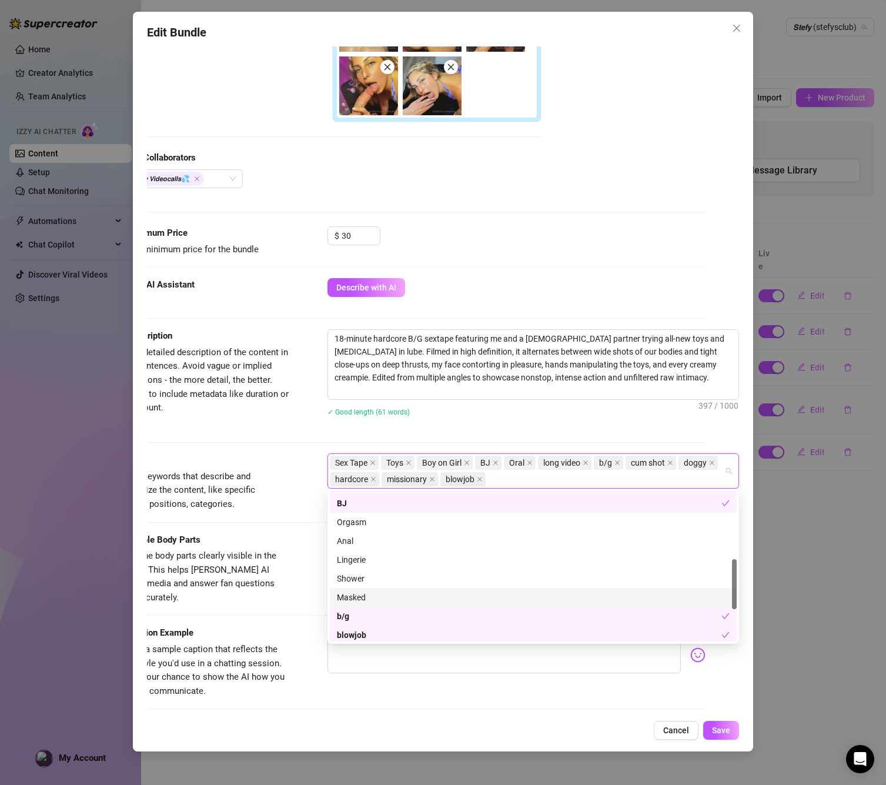
scroll to position [208, 0]
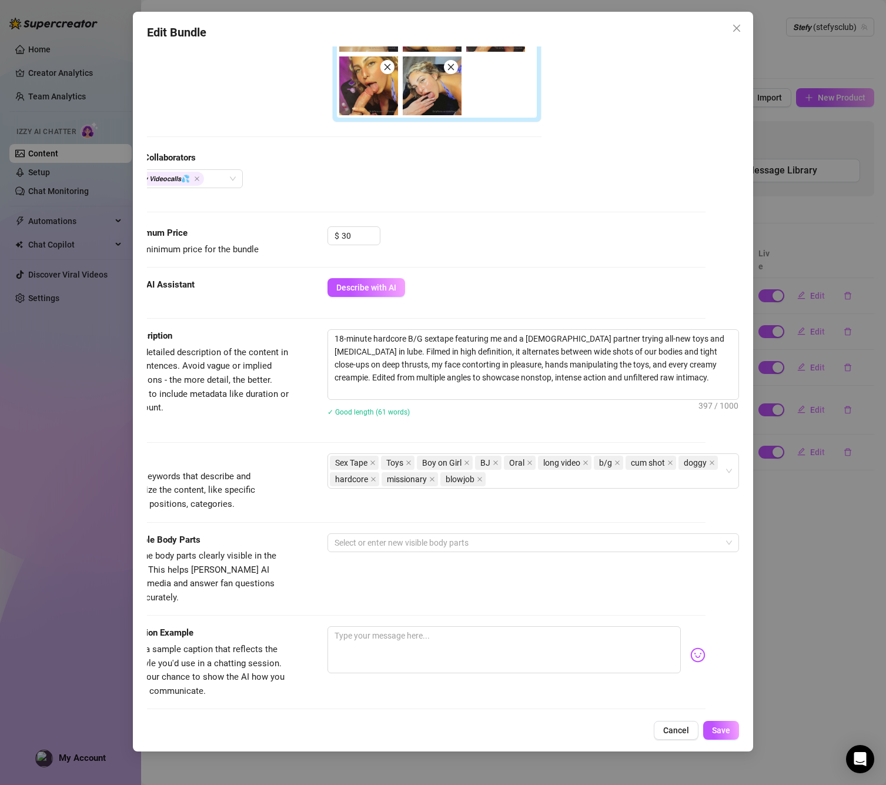
click at [304, 468] on div "Tags Simple keywords that describe and summarize the content, like specific fet…" at bounding box center [409, 482] width 592 height 58
click at [372, 539] on div at bounding box center [527, 542] width 394 height 16
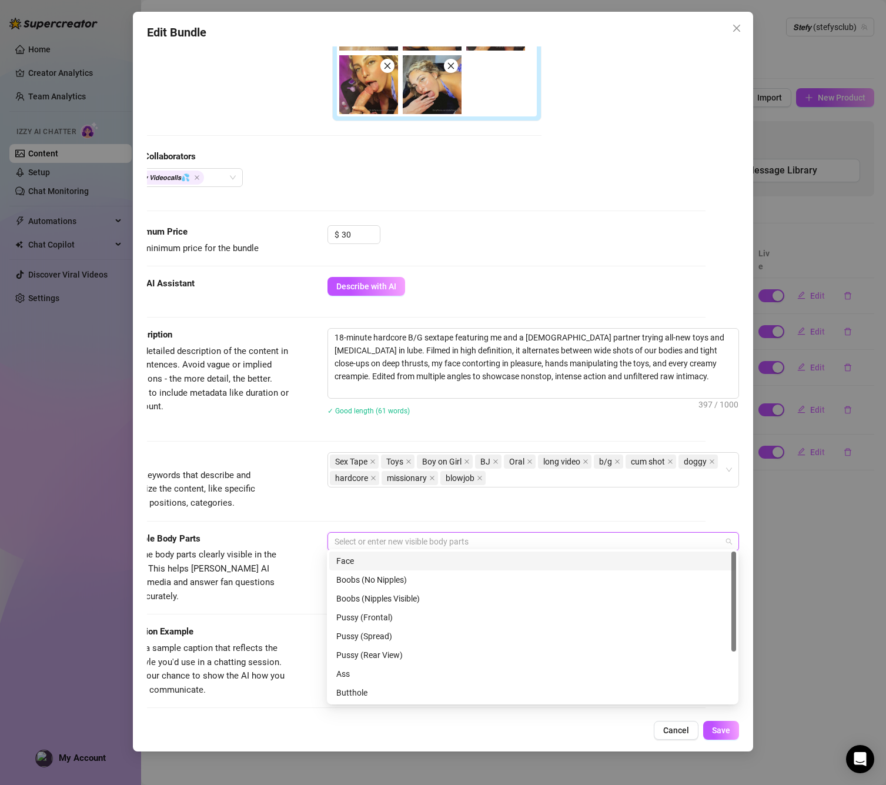
click at [375, 558] on div "Face" at bounding box center [532, 560] width 393 height 13
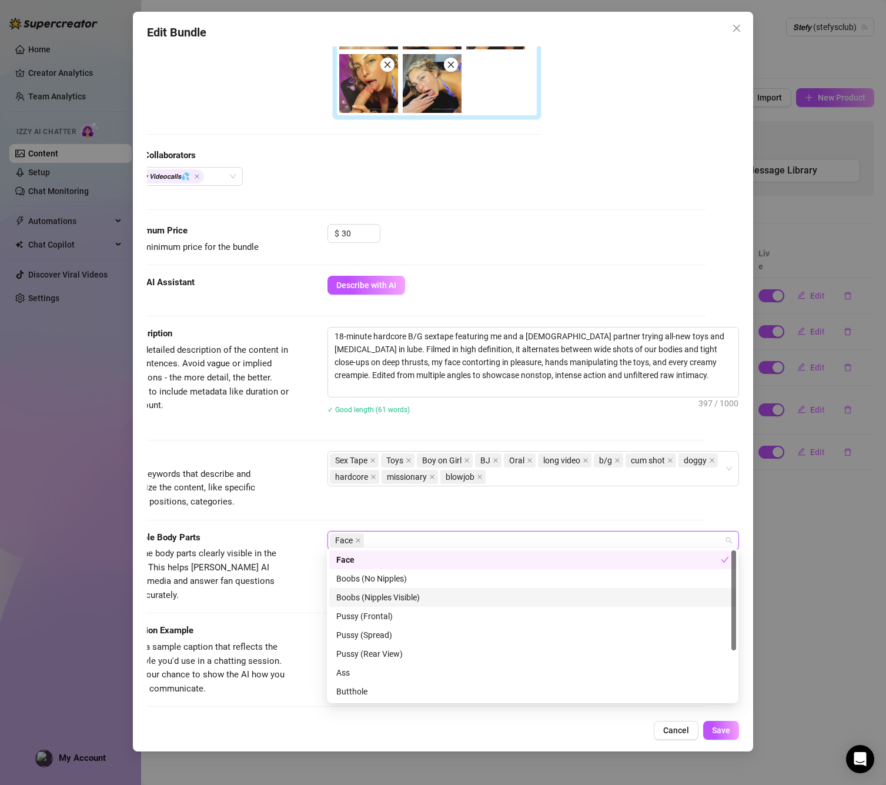
click at [364, 594] on div "Boobs (Nipples Visible)" at bounding box center [532, 597] width 393 height 13
click at [369, 617] on div "Pussy (Frontal)" at bounding box center [533, 616] width 393 height 13
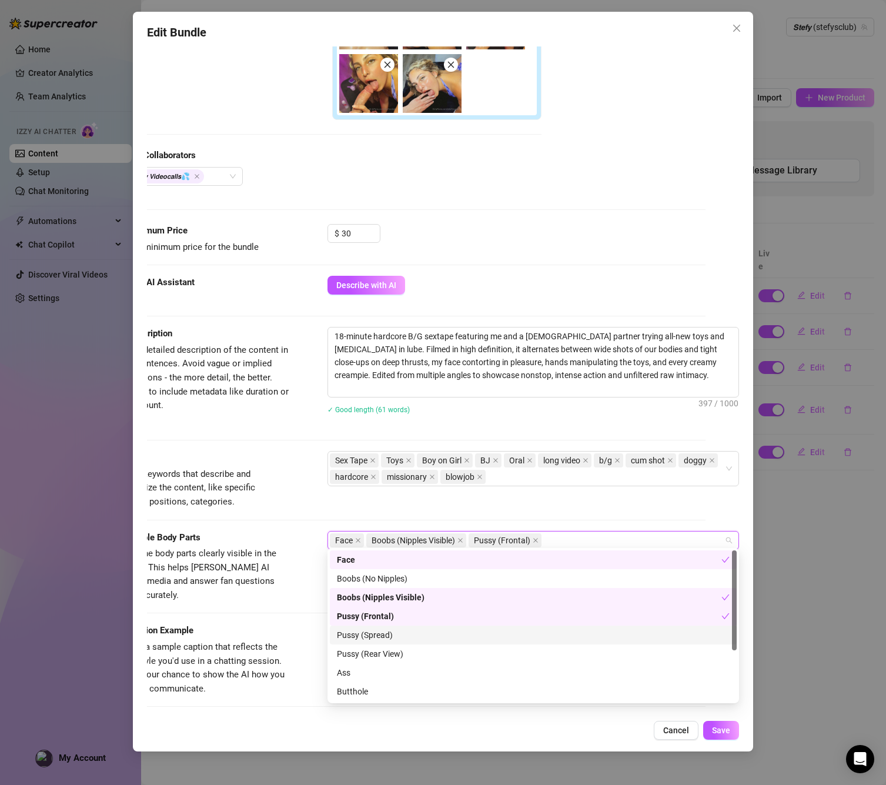
click at [374, 641] on div "Pussy (Spread)" at bounding box center [533, 635] width 407 height 19
click at [371, 668] on div "Ass" at bounding box center [533, 672] width 393 height 13
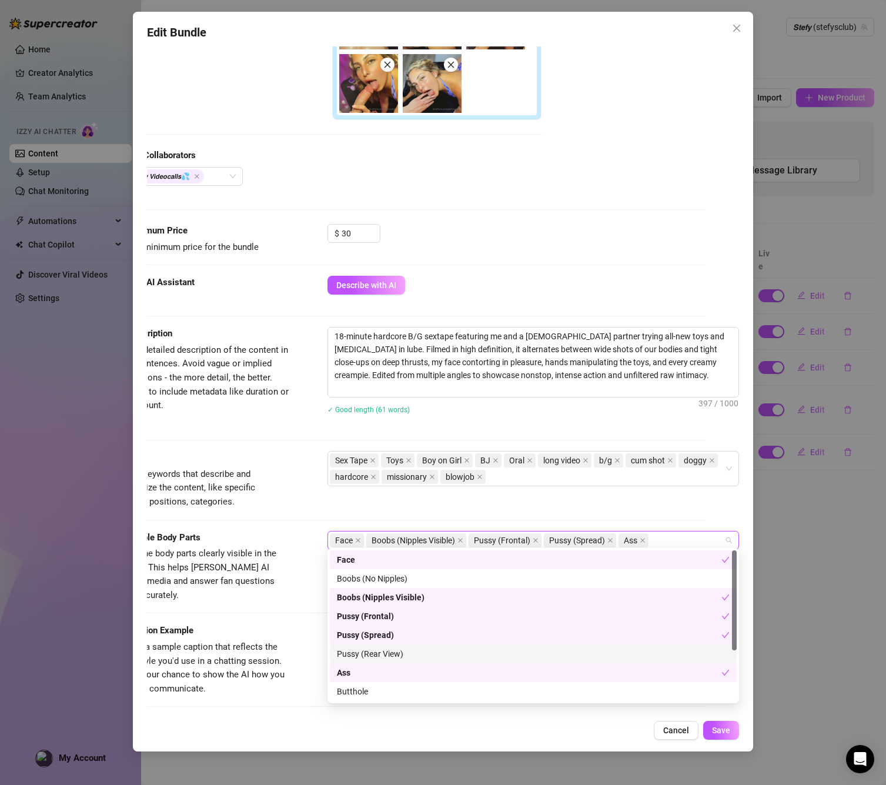
click at [370, 655] on div "Pussy (Rear View)" at bounding box center [533, 653] width 393 height 13
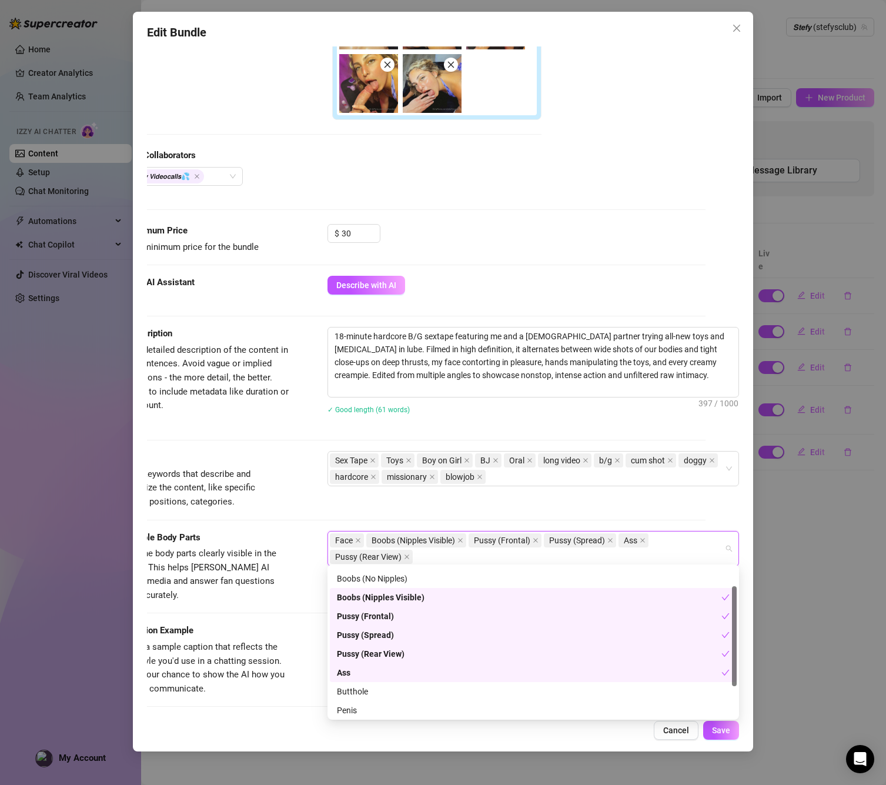
scroll to position [75, 0]
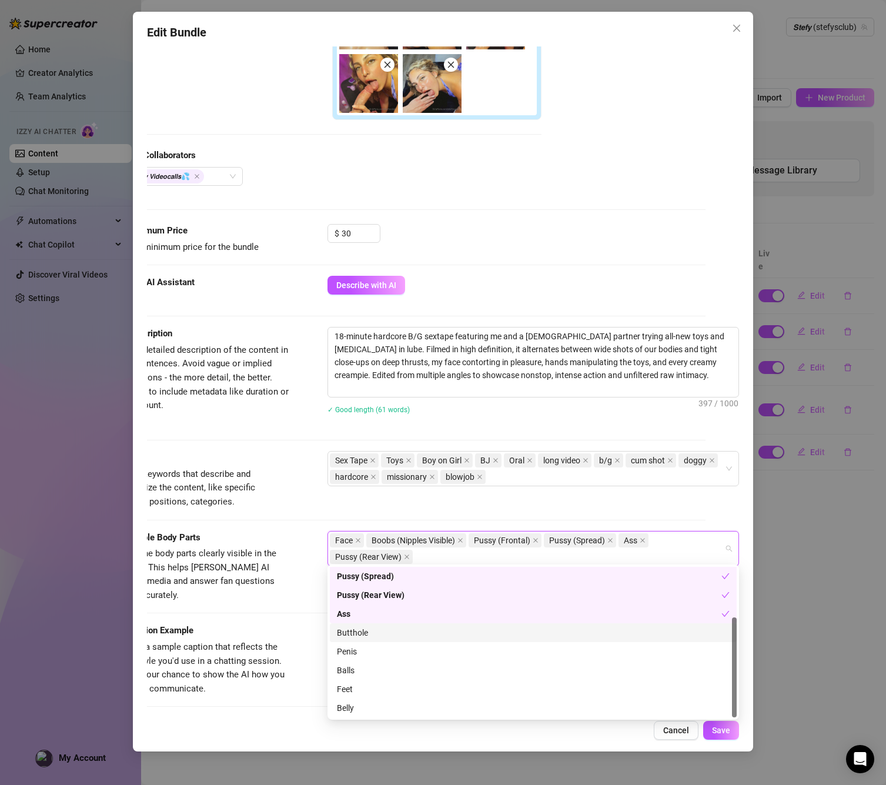
click at [353, 634] on div "Butthole" at bounding box center [533, 632] width 393 height 13
click at [349, 654] on div "Penis" at bounding box center [533, 651] width 393 height 13
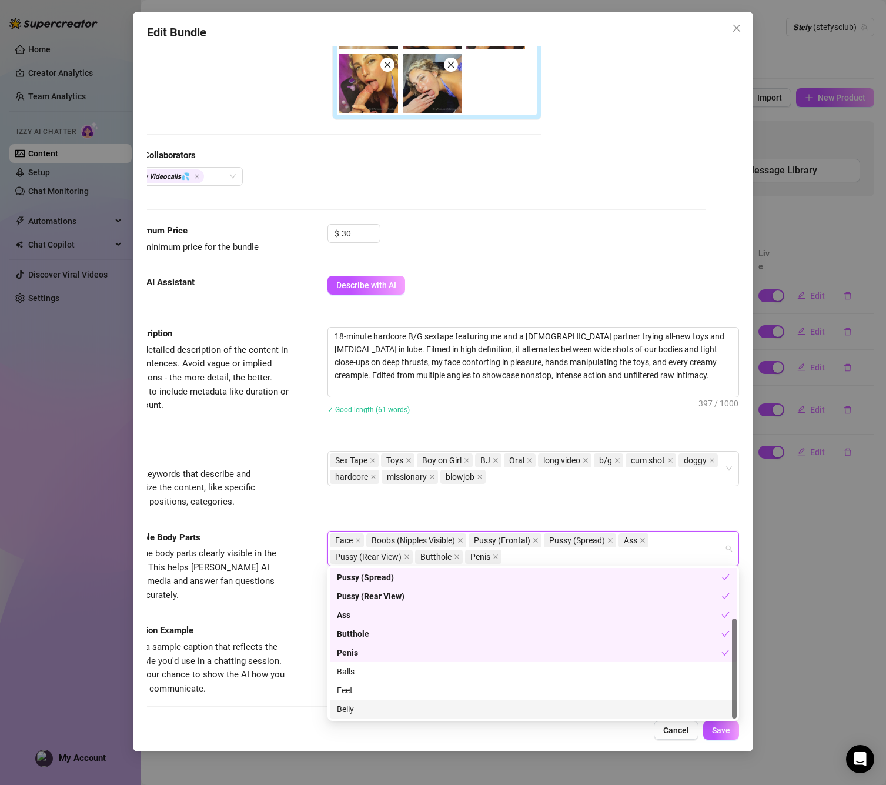
scroll to position [0, 0]
click at [355, 704] on div "Belly" at bounding box center [533, 707] width 393 height 13
click at [308, 490] on div "Tags Simple keywords that describe and summarize the content, like specific fet…" at bounding box center [409, 480] width 592 height 58
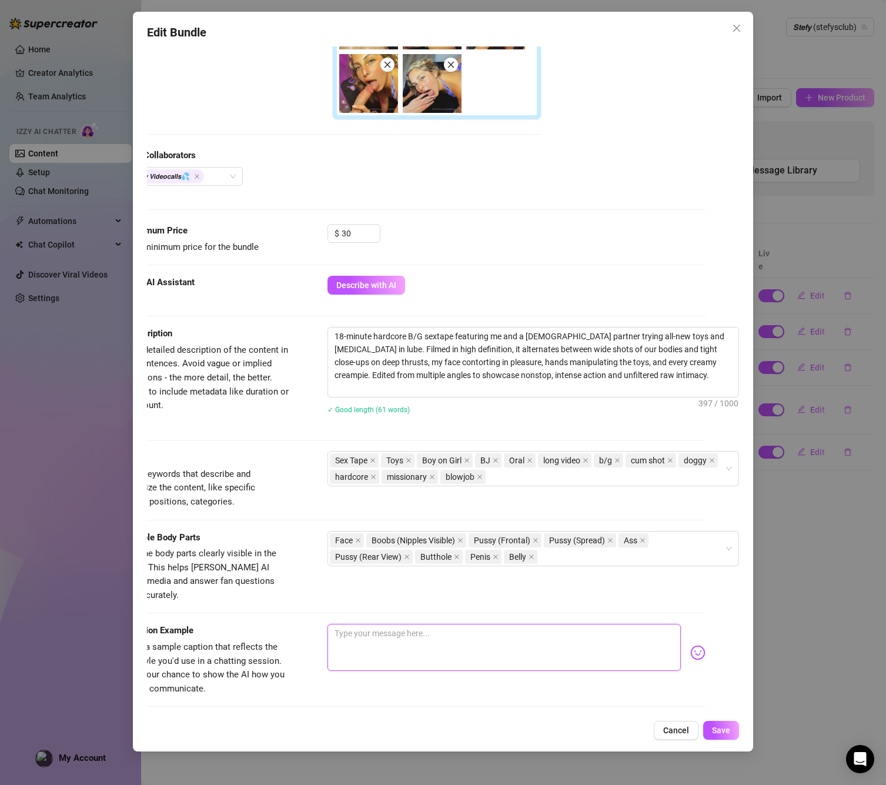
click at [424, 624] on textarea at bounding box center [503, 647] width 353 height 47
paste textarea "‼️MOST HARDCORE XTREME SEXTAPE ‼️ 💦 MORE CREAM THAN EVER 💦 🕹️ ALL NEW TOYS 🕹️ 🍆…"
type textarea "‼️MOST HARDCORE XTREME SEXTAPE ‼️ 💦 MORE CREAM THAN EVER 💦 🕹️ ALL NEW TOYS 🕹️ 🍆…"
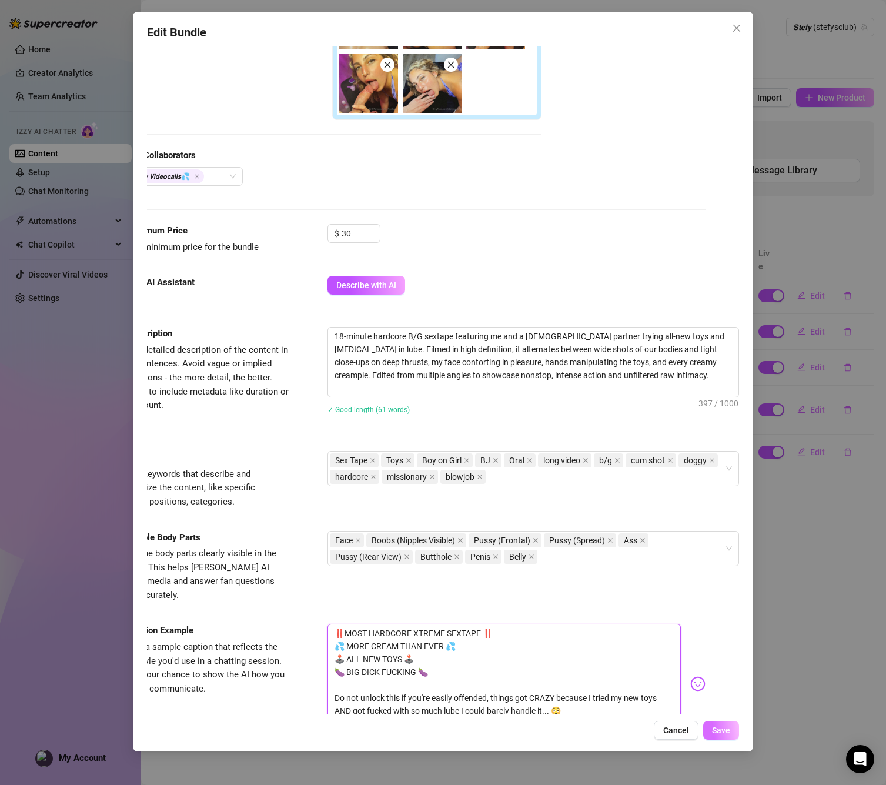
type textarea "‼️MOST HARDCORE XTREME SEXTAPE ‼️ 💦 MORE CREAM THAN EVER 💦 🕹️ ALL NEW TOYS 🕹️ 🍆…"
click at [716, 724] on button "Save" at bounding box center [721, 730] width 36 height 19
